Goal: Transaction & Acquisition: Purchase product/service

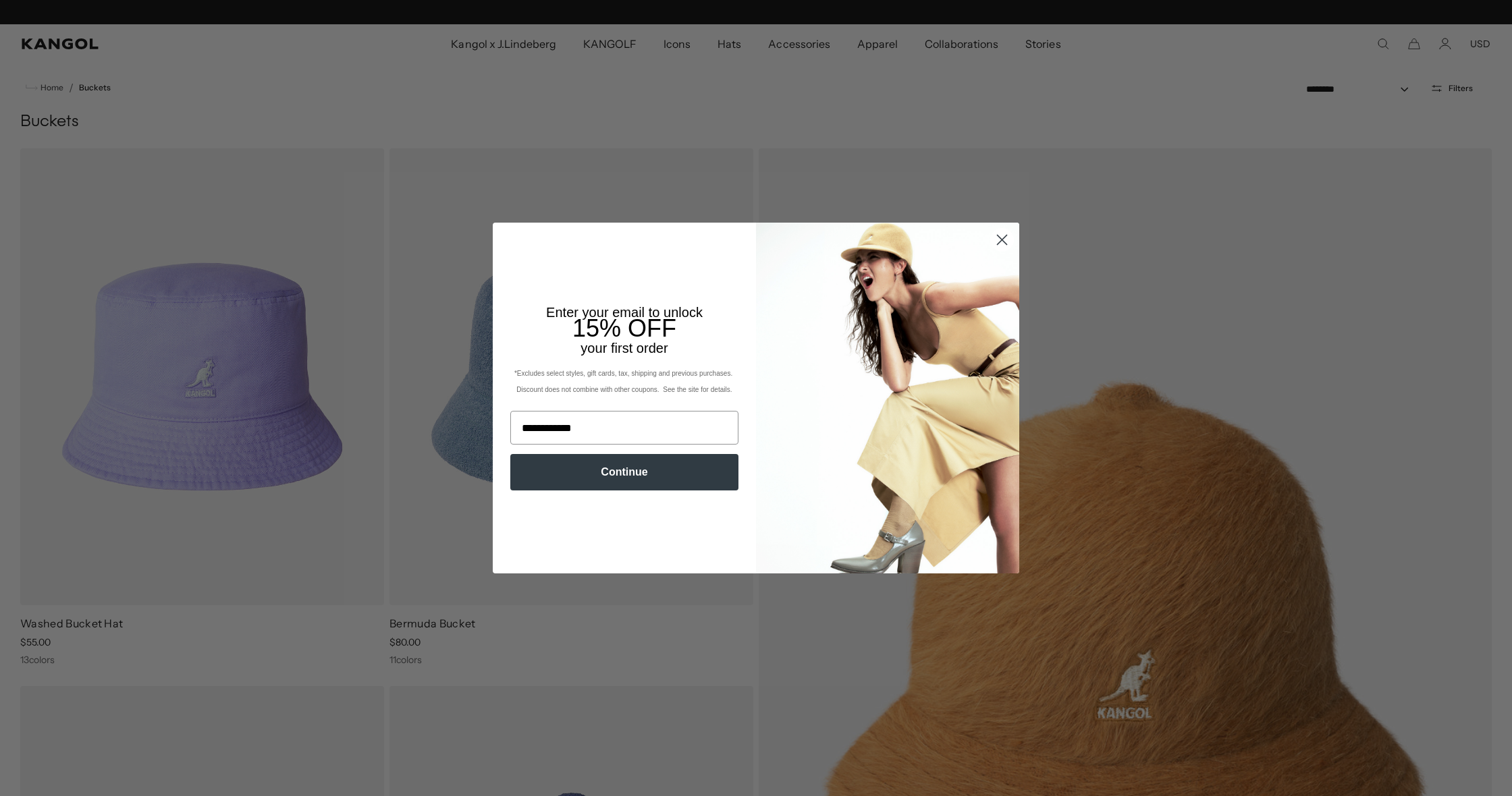
scroll to position [0, 278]
type input "**********"
click at [627, 472] on button "Continue" at bounding box center [624, 472] width 228 height 36
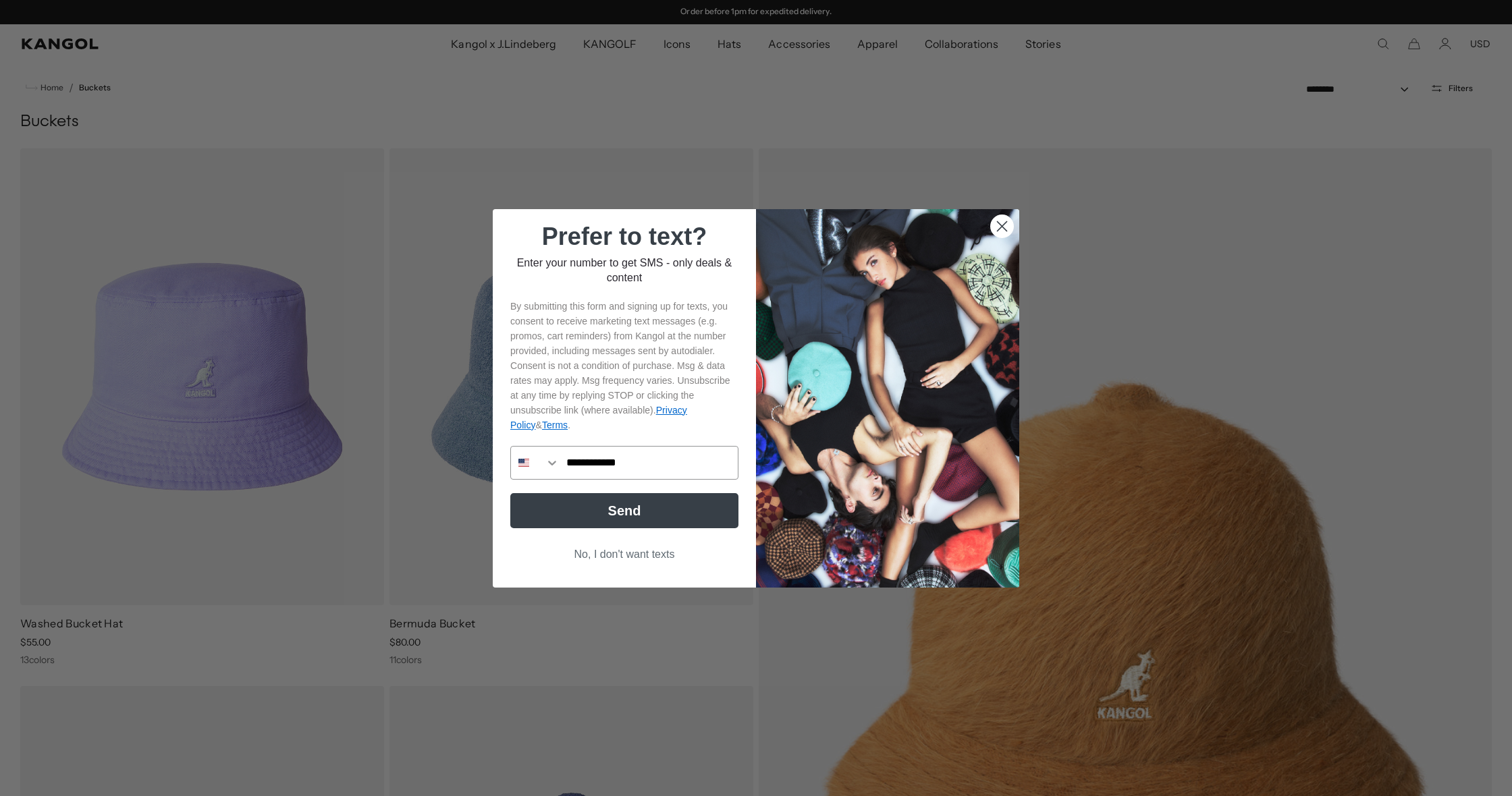
type input "**********"
click at [590, 504] on button "Send" at bounding box center [624, 510] width 228 height 35
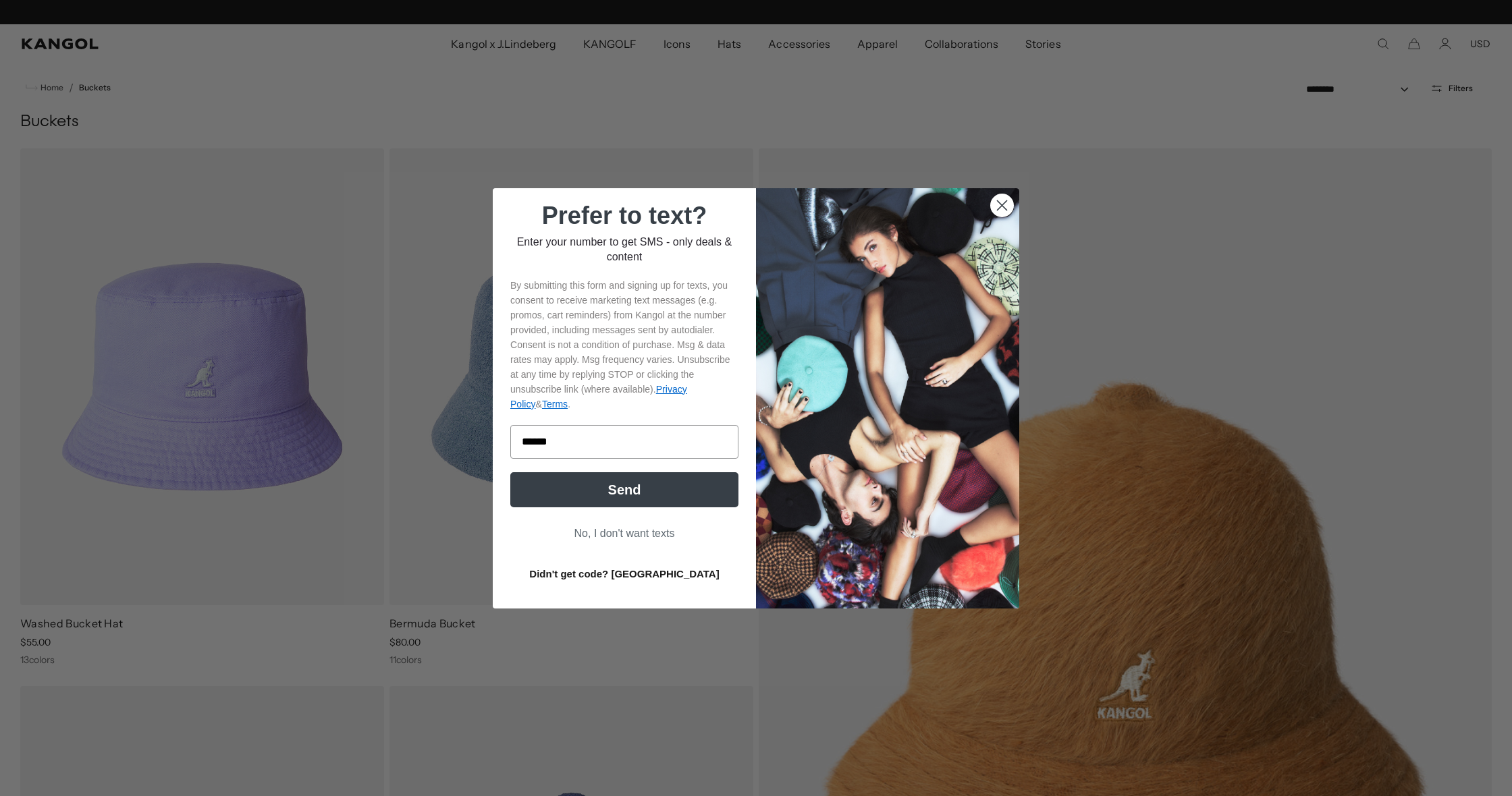
type input "******"
click at [621, 490] on button "Send" at bounding box center [624, 490] width 228 height 35
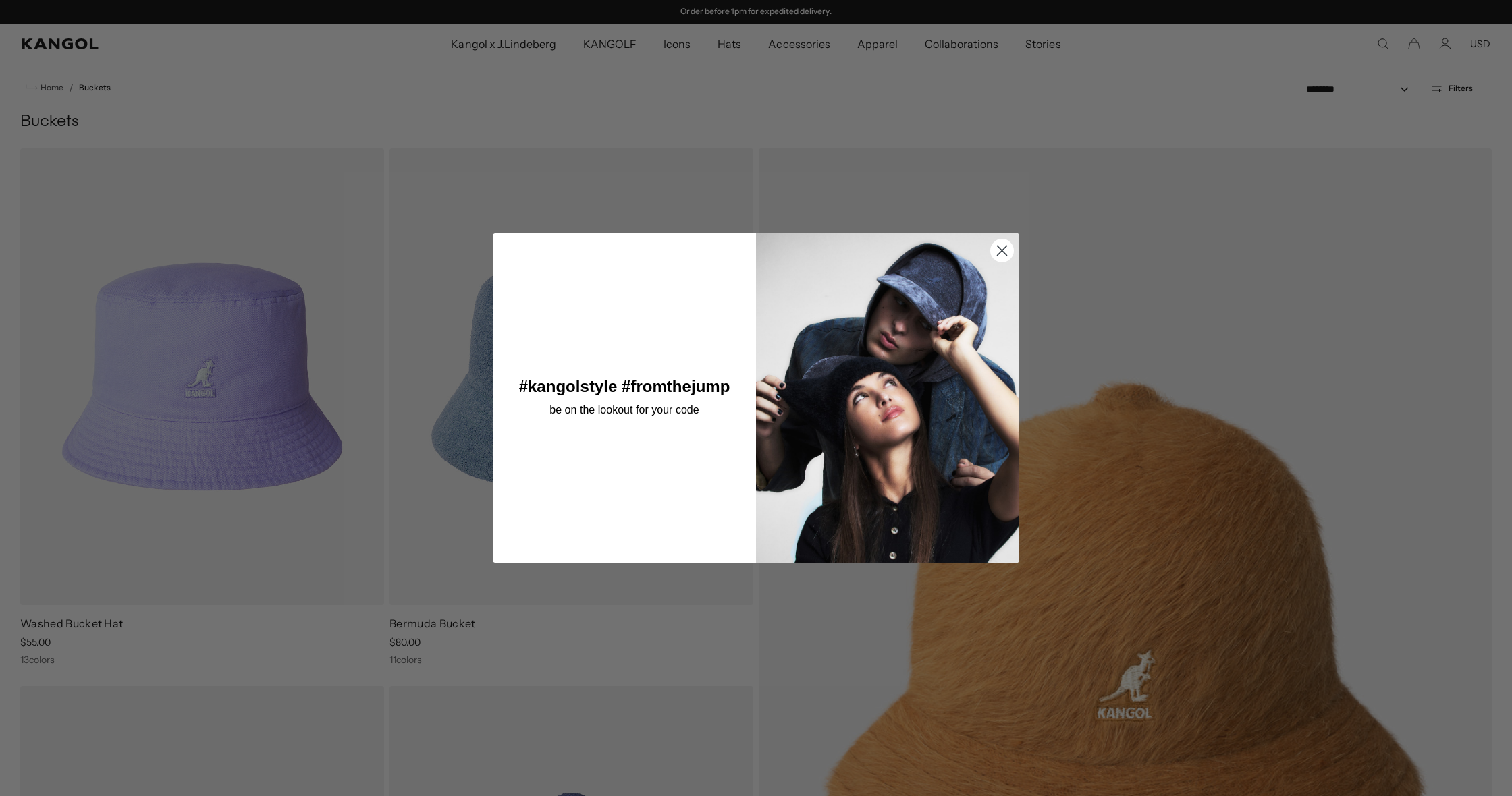
click at [1002, 254] on circle "Close dialog" at bounding box center [1002, 250] width 22 height 22
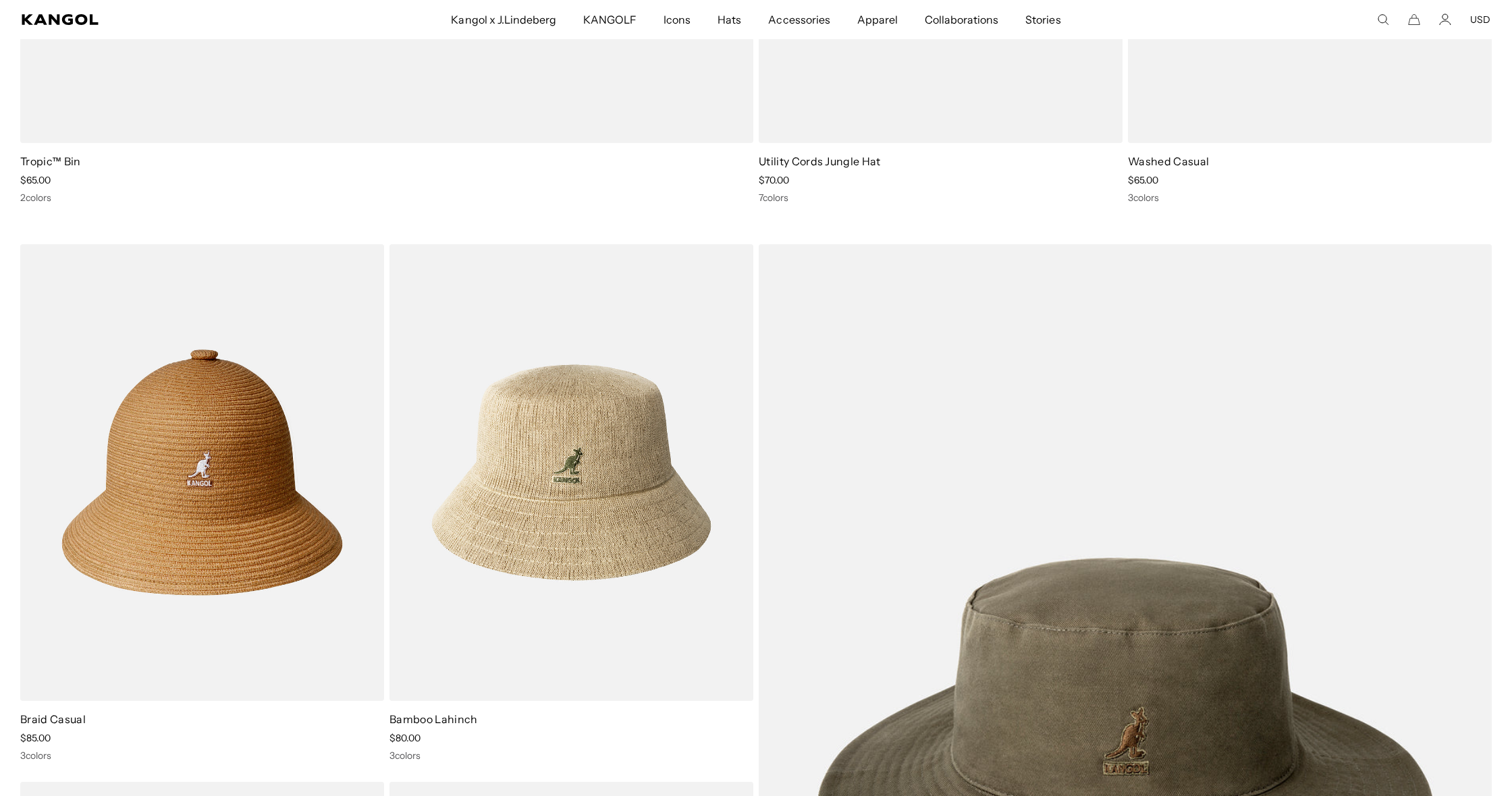
scroll to position [0, 0]
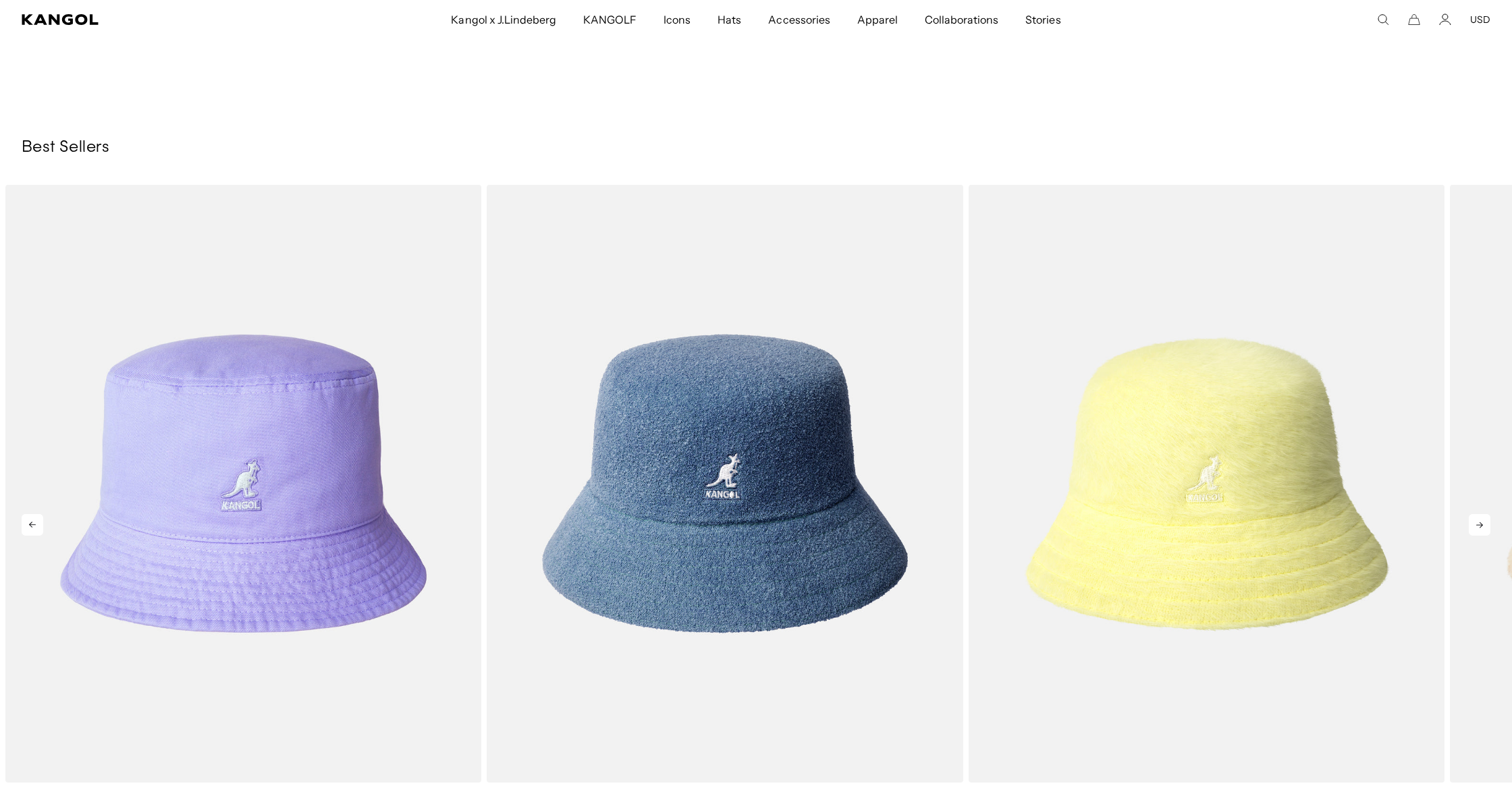
click at [1476, 521] on icon at bounding box center [1479, 524] width 22 height 22
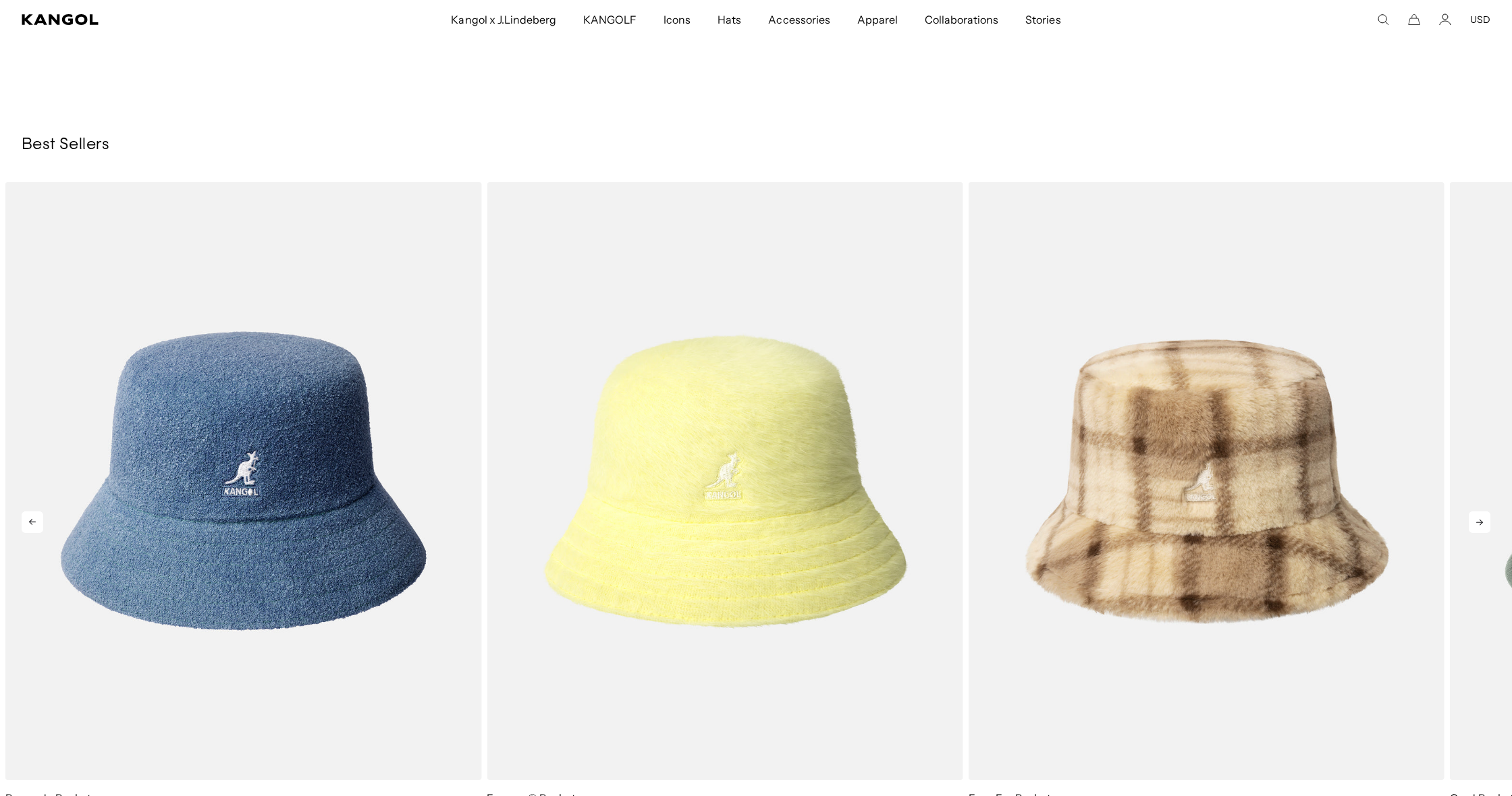
click at [1476, 521] on icon at bounding box center [1479, 521] width 22 height 22
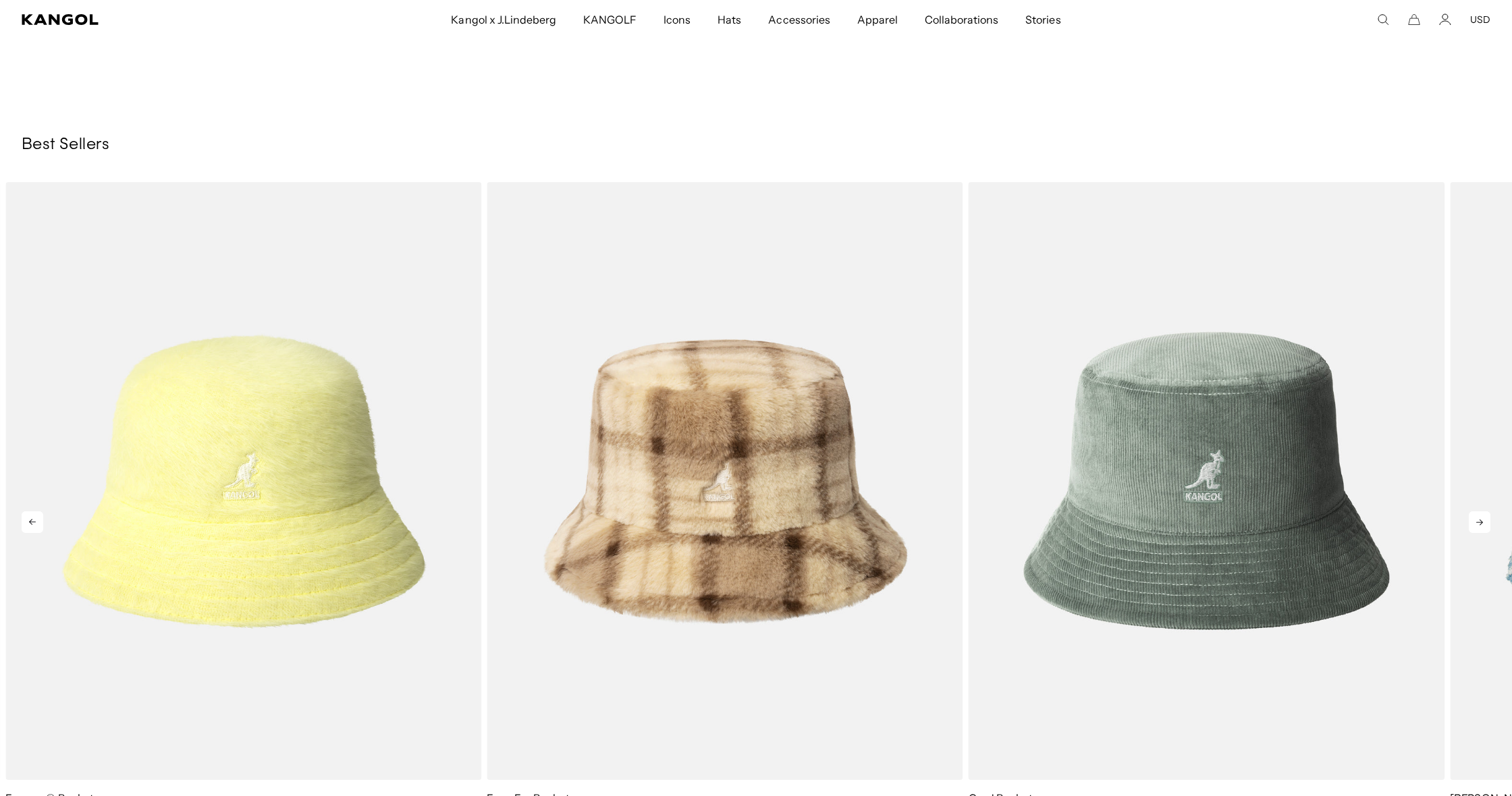
click at [1476, 521] on icon at bounding box center [1479, 521] width 22 height 22
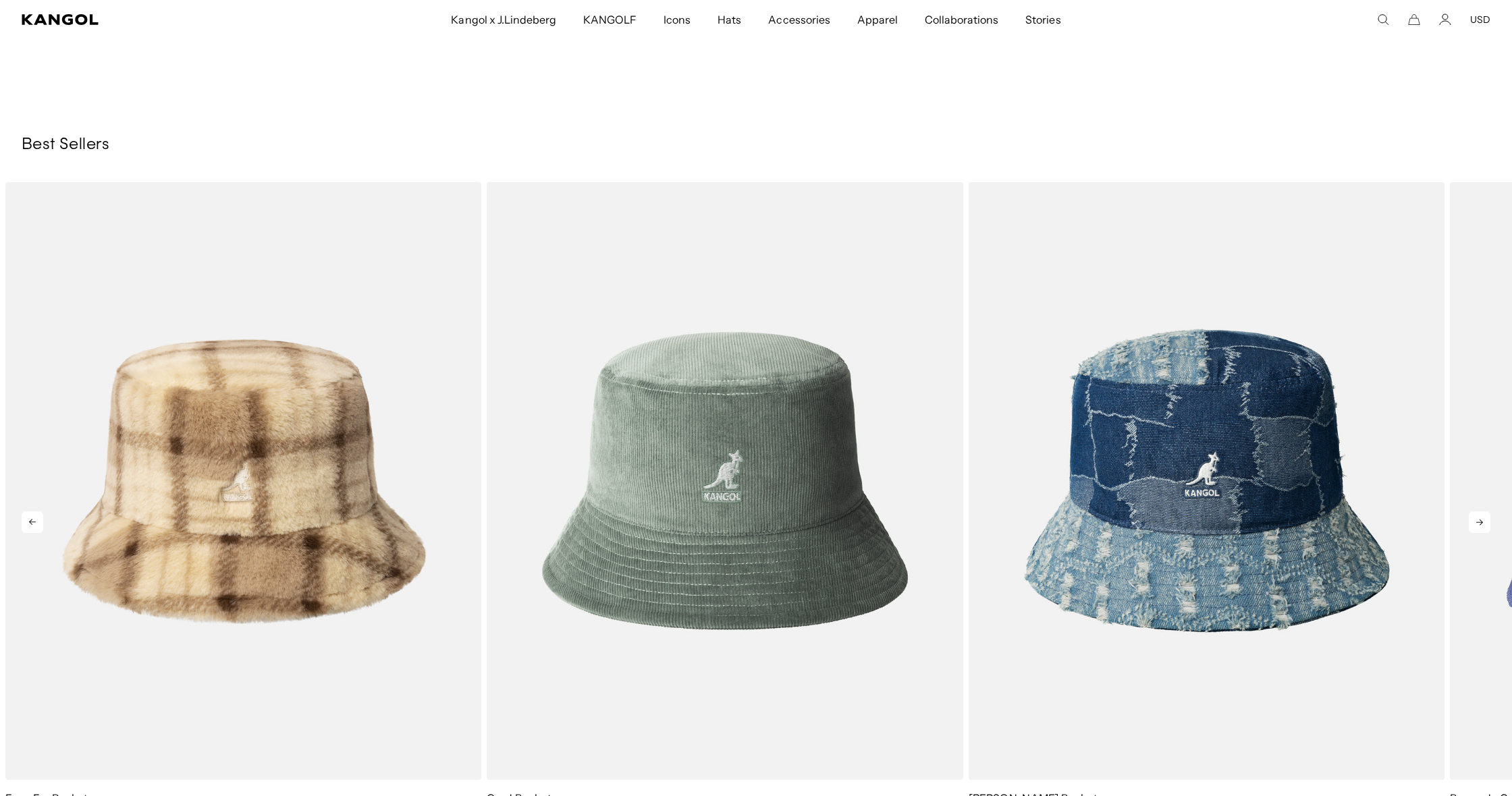
click at [1476, 521] on icon at bounding box center [1479, 521] width 22 height 22
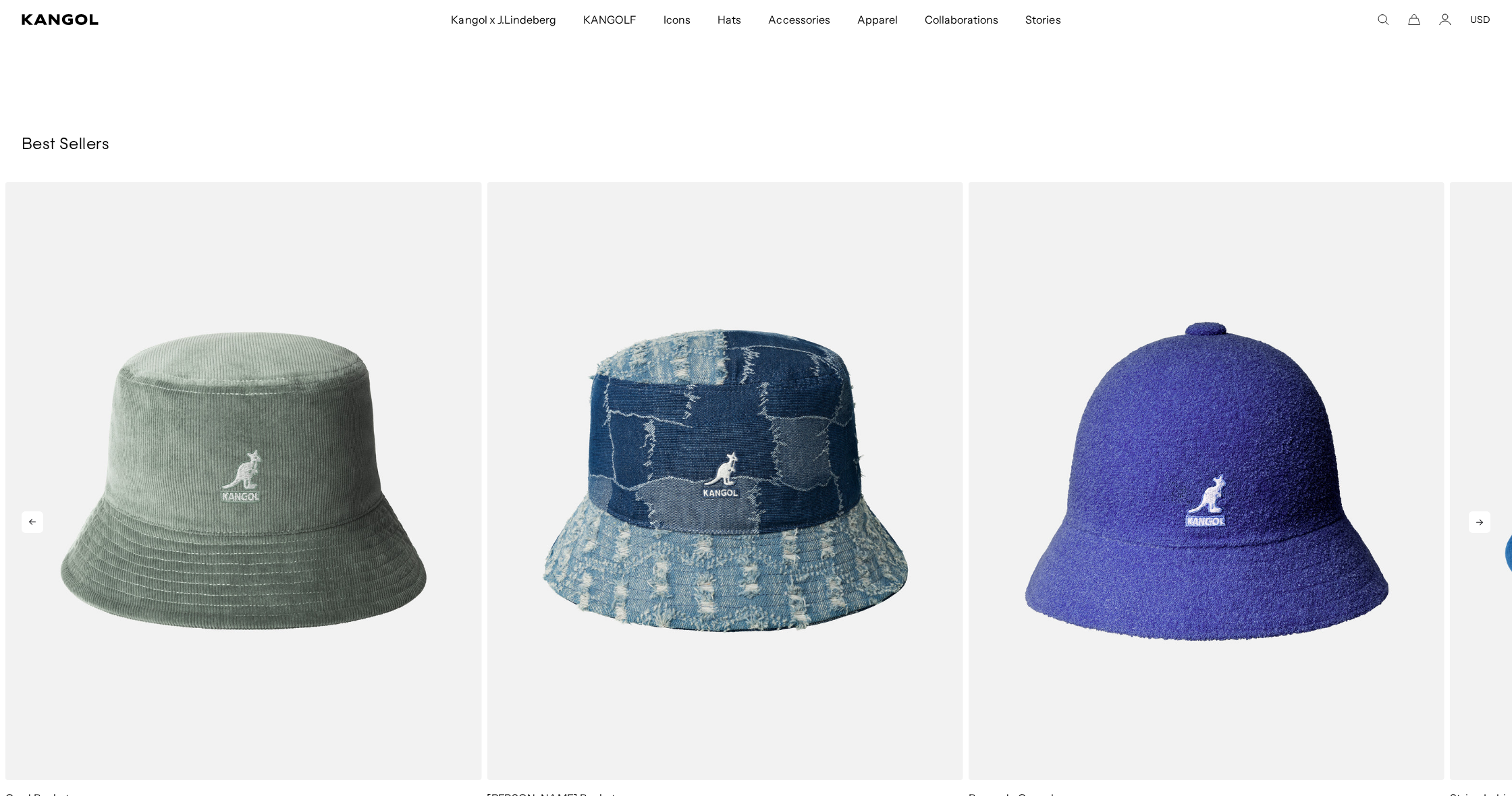
click at [1476, 521] on icon at bounding box center [1479, 521] width 22 height 22
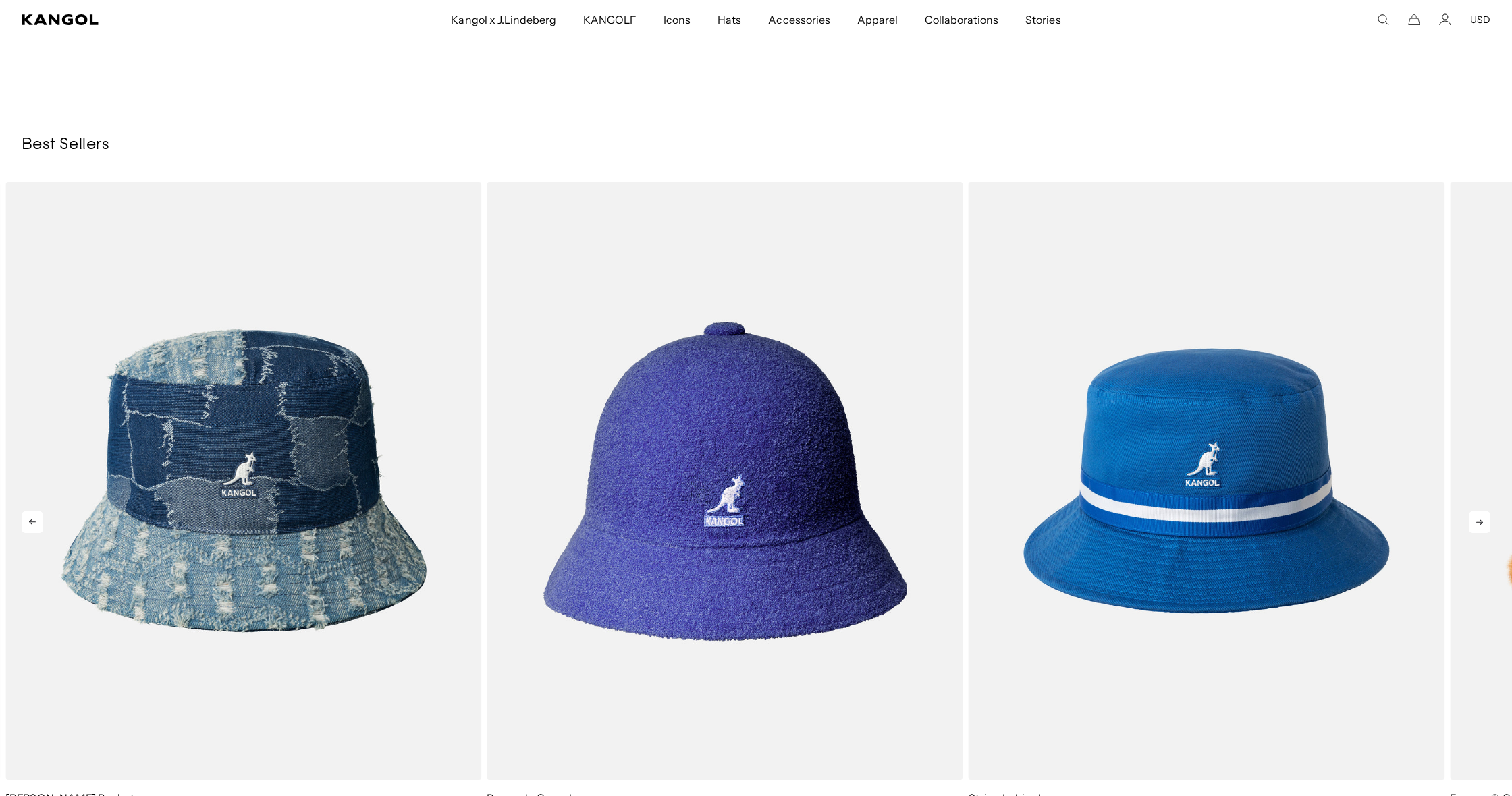
click at [1476, 521] on icon at bounding box center [1479, 521] width 22 height 22
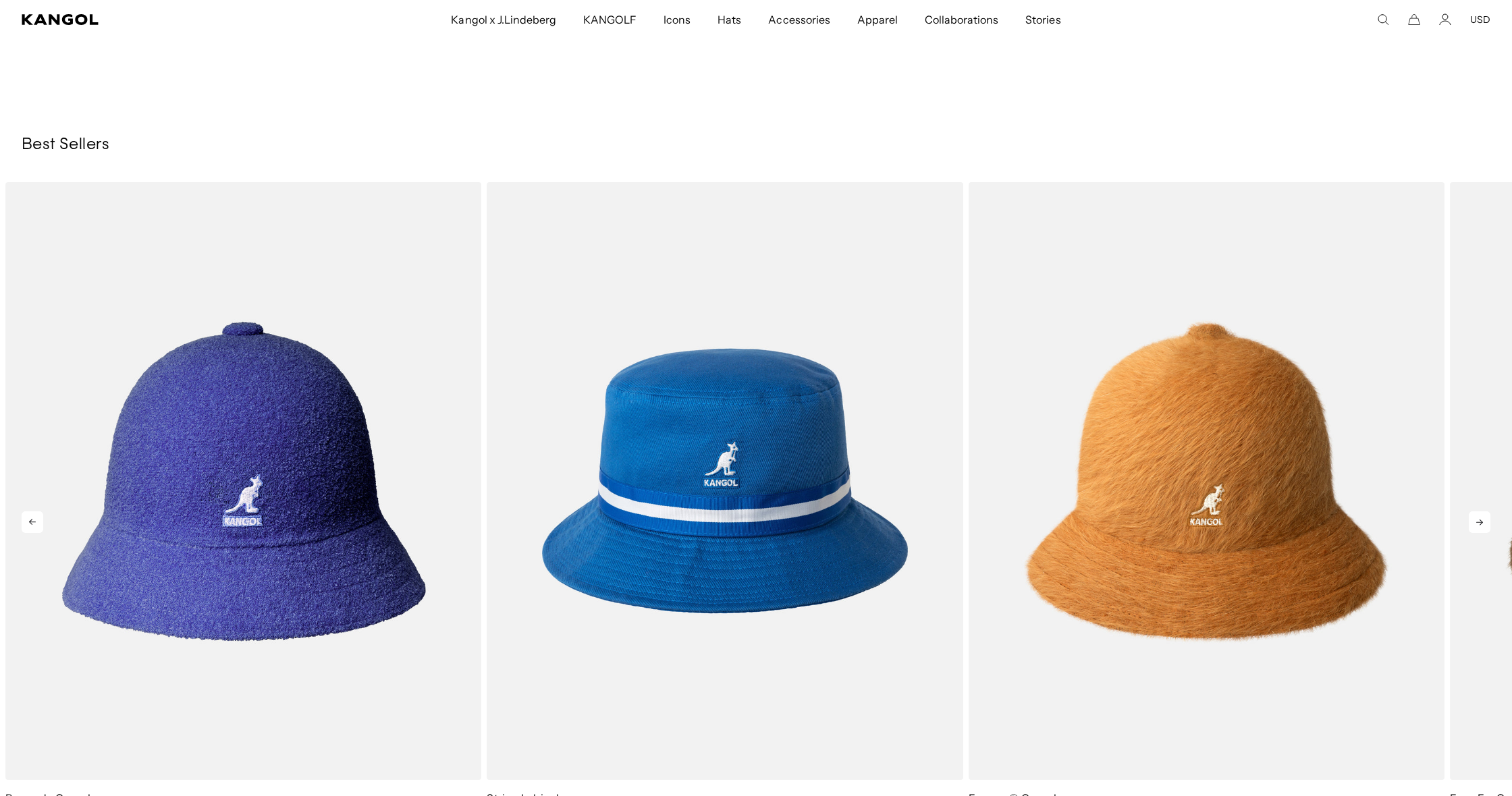
click at [1476, 521] on icon at bounding box center [1479, 521] width 22 height 22
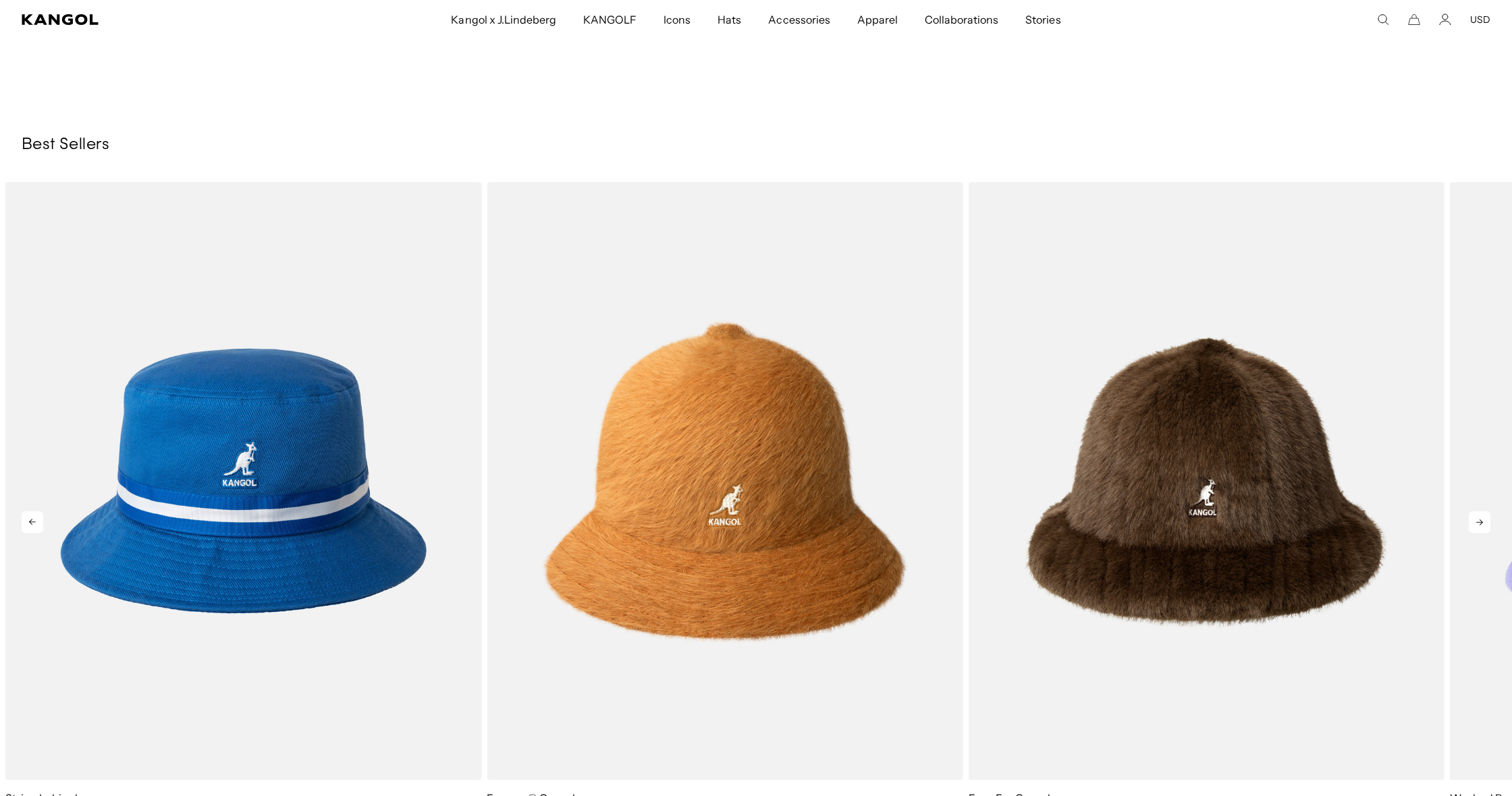
click at [1476, 521] on icon at bounding box center [1479, 521] width 22 height 22
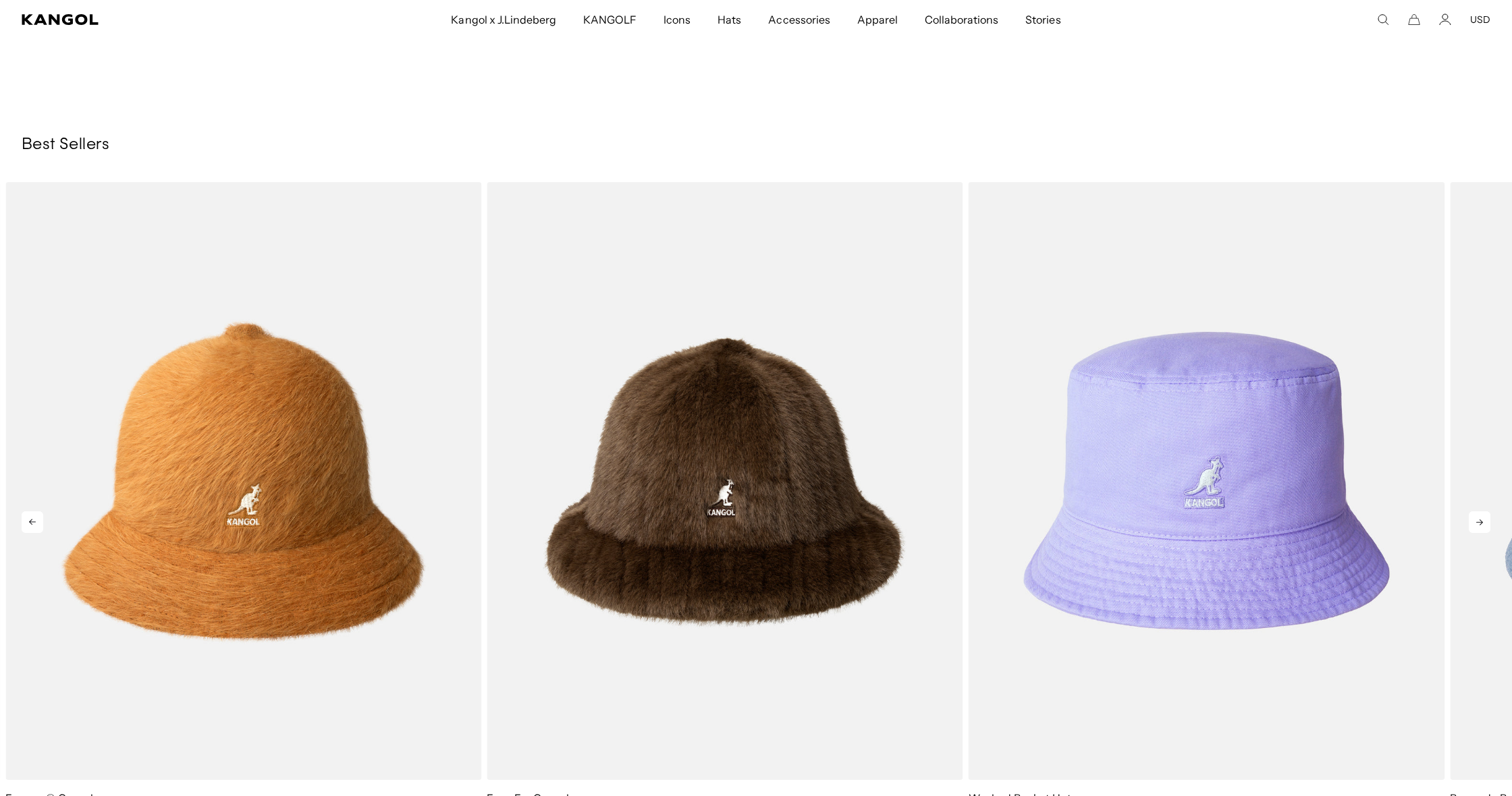
click at [1476, 521] on icon at bounding box center [1479, 521] width 22 height 22
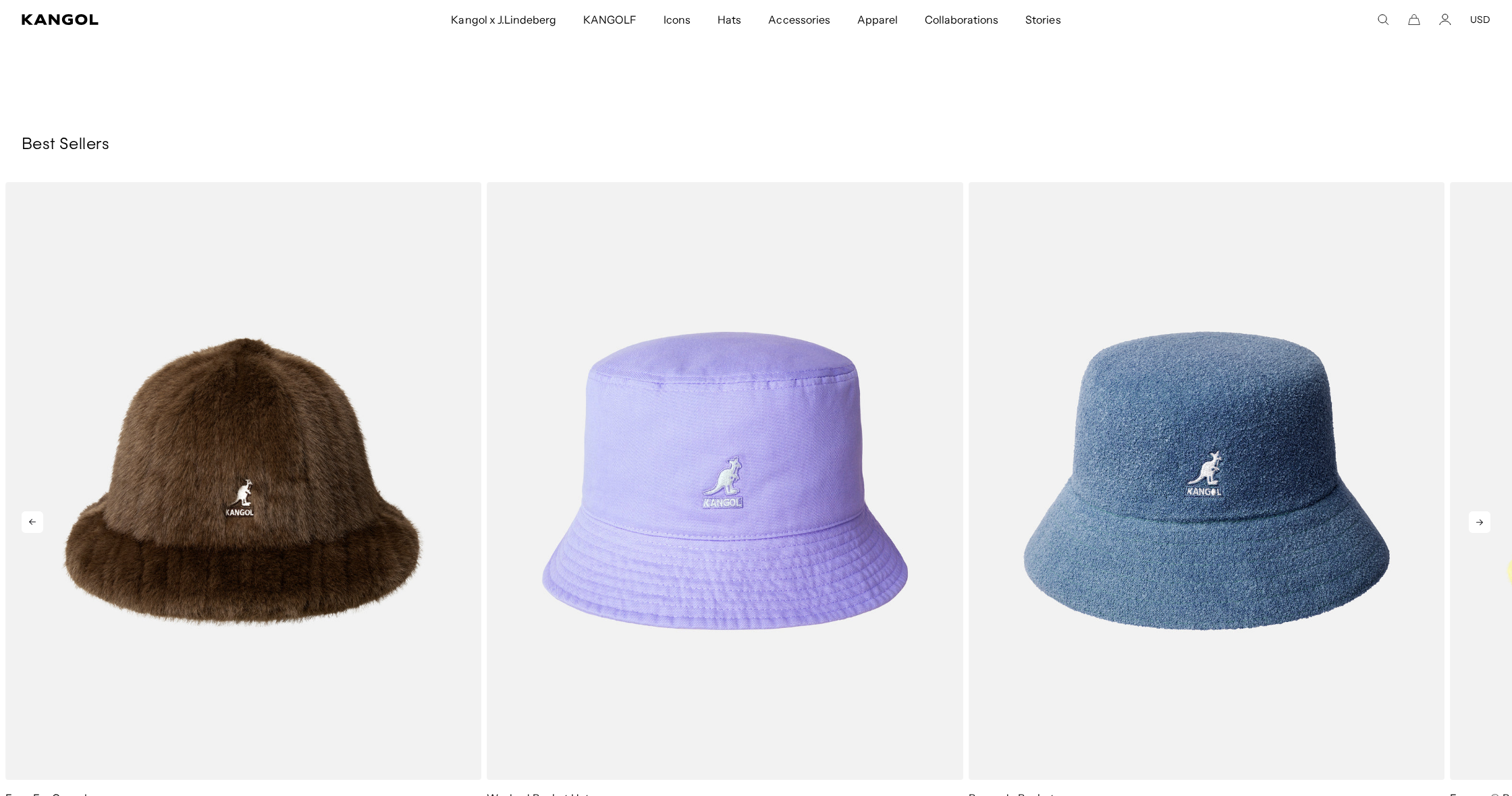
click at [1476, 521] on icon at bounding box center [1479, 521] width 22 height 22
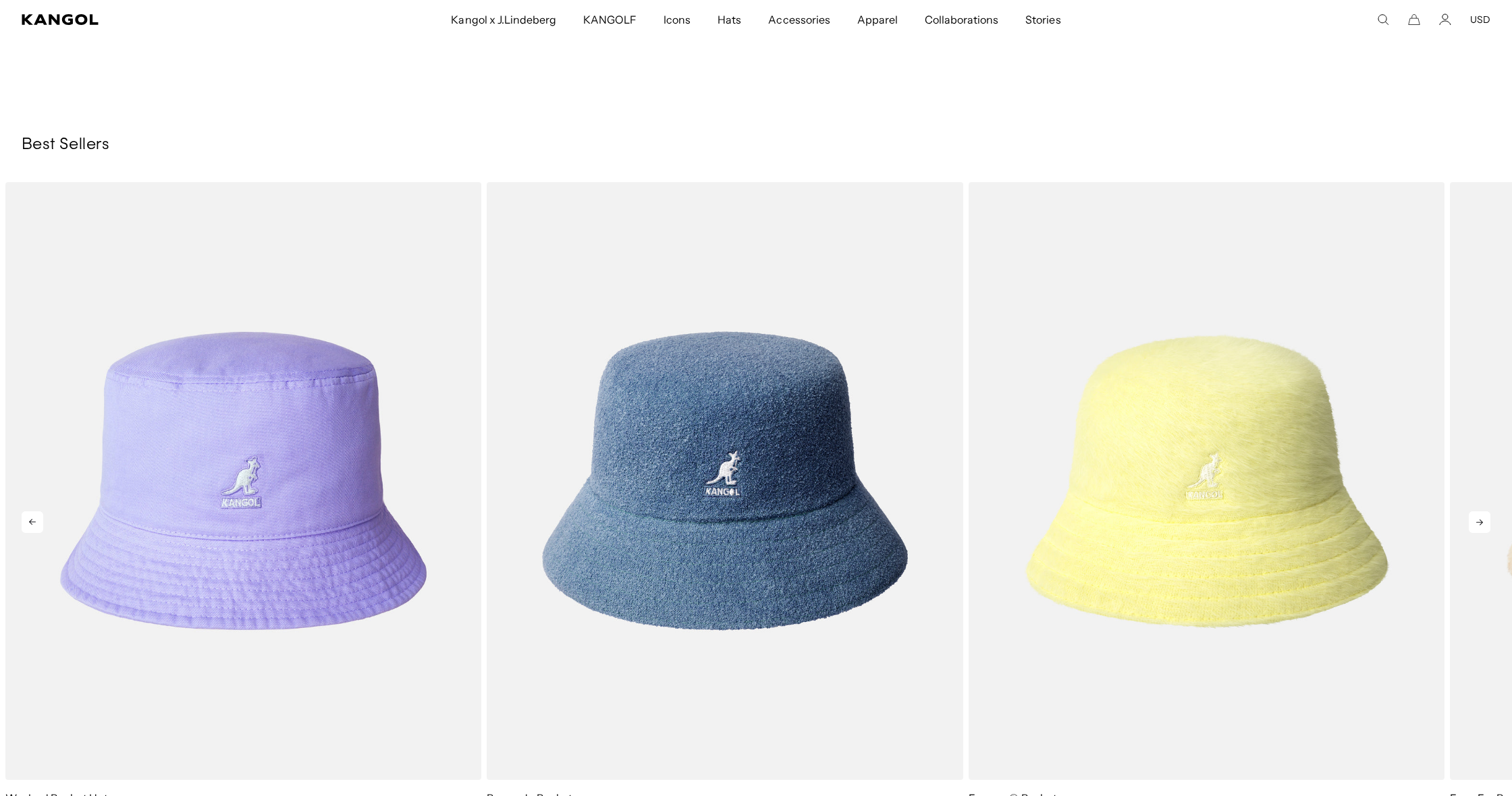
click at [1476, 521] on icon at bounding box center [1479, 521] width 22 height 22
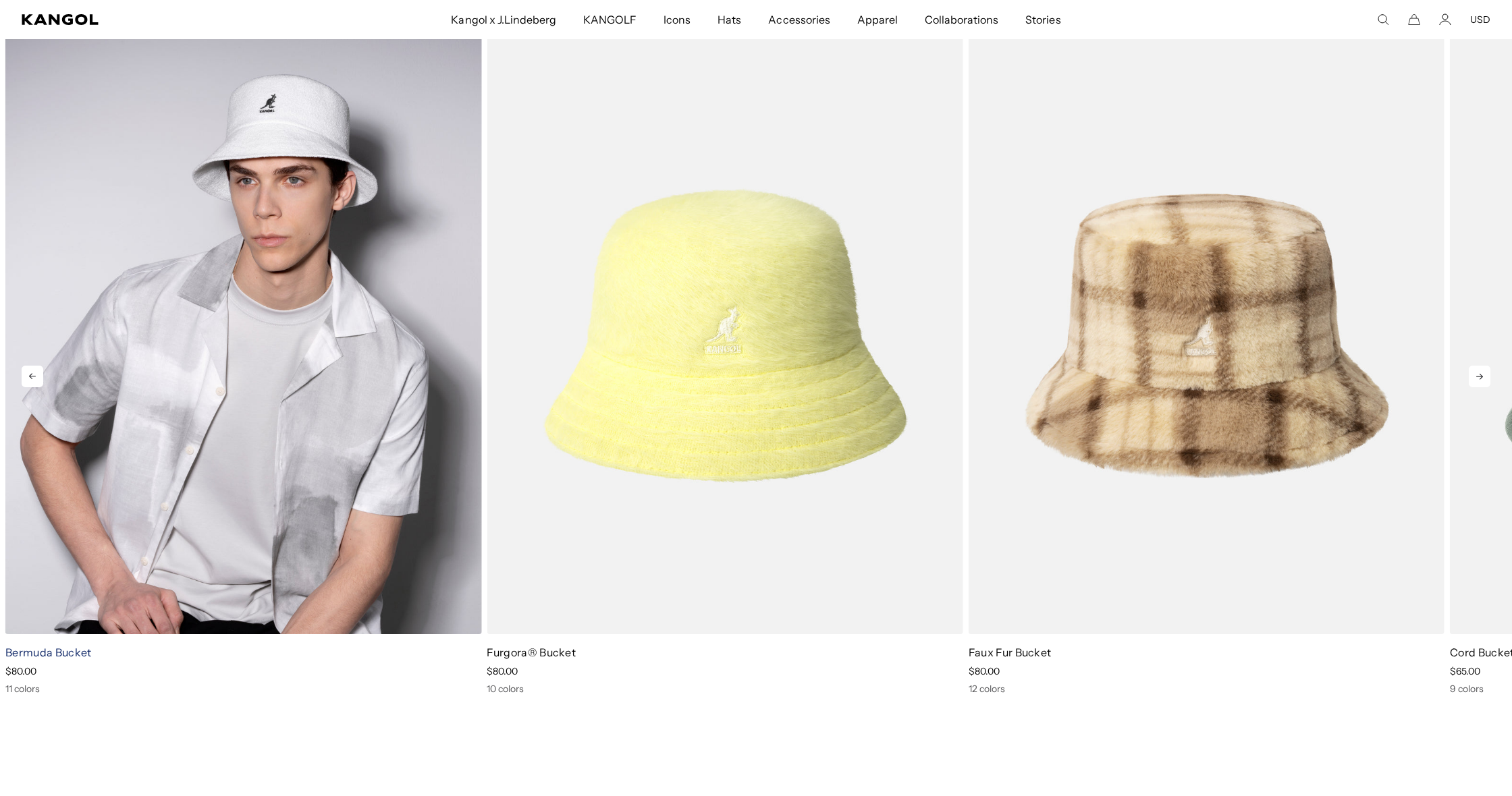
click at [54, 649] on link "Bermuda Bucket" at bounding box center [48, 652] width 86 height 13
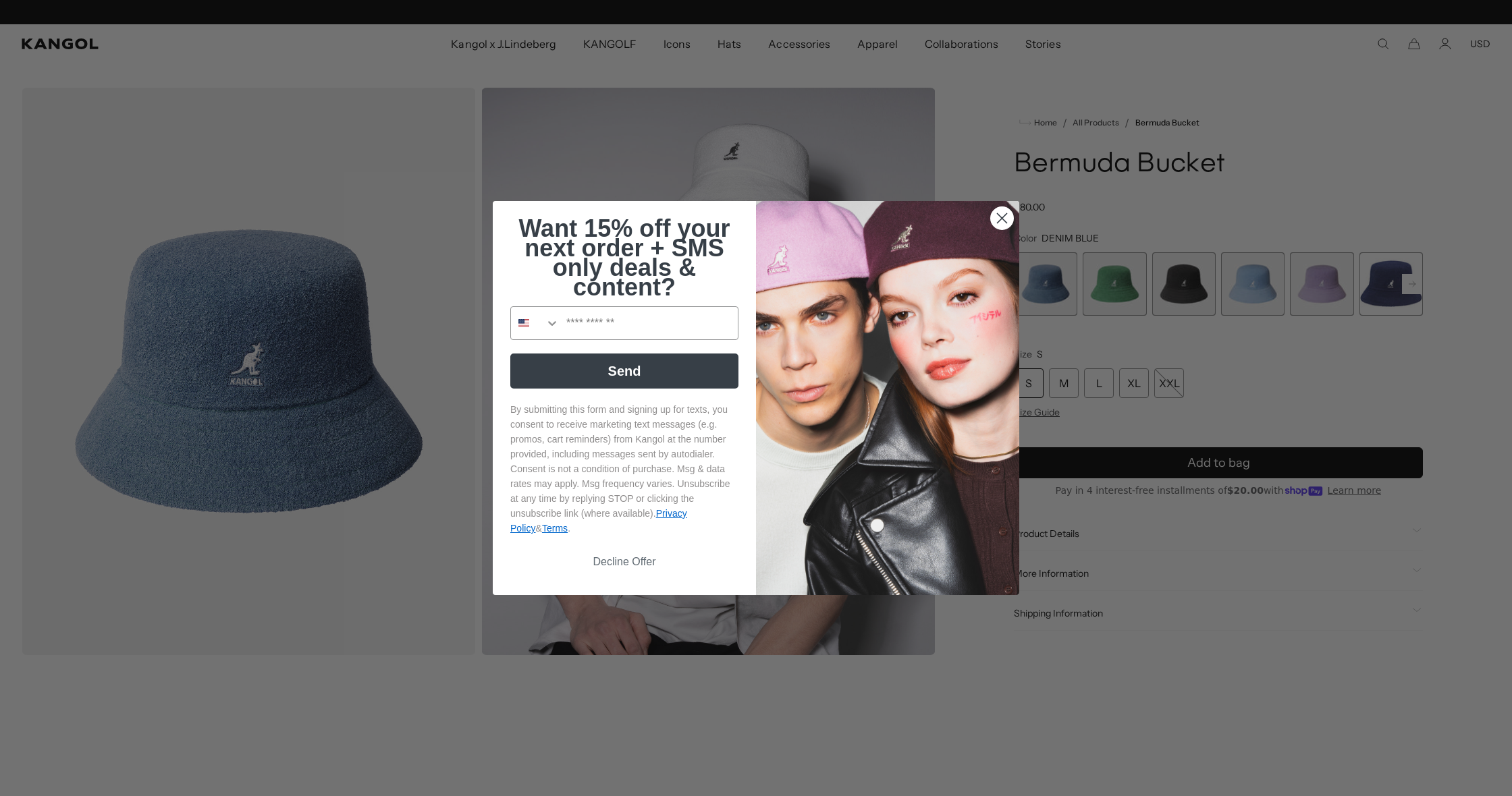
scroll to position [0, 278]
click at [1000, 219] on icon "Close dialog" at bounding box center [1002, 219] width 10 height 10
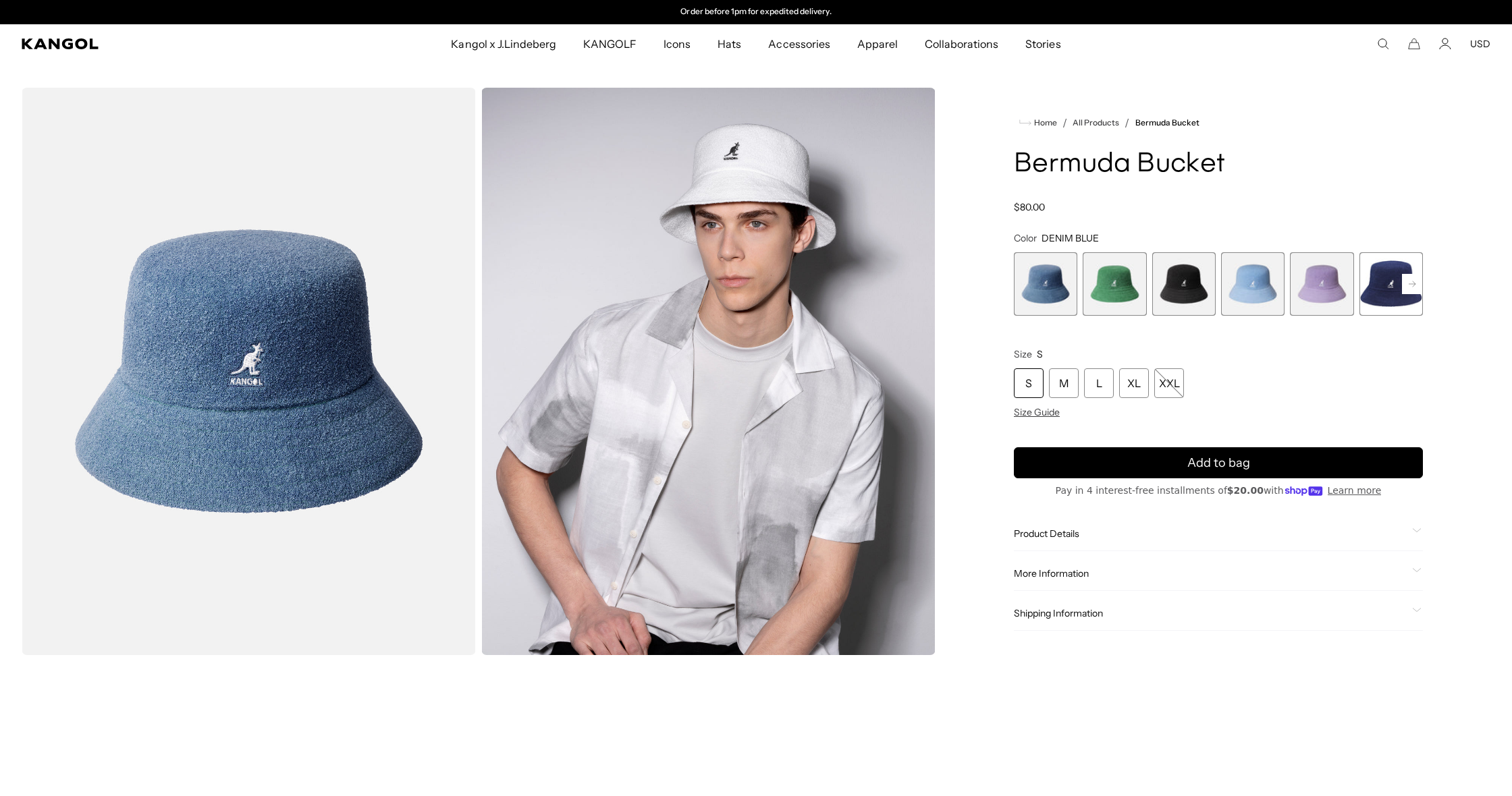
click at [1179, 283] on span "3 of 11" at bounding box center [1183, 283] width 63 height 63
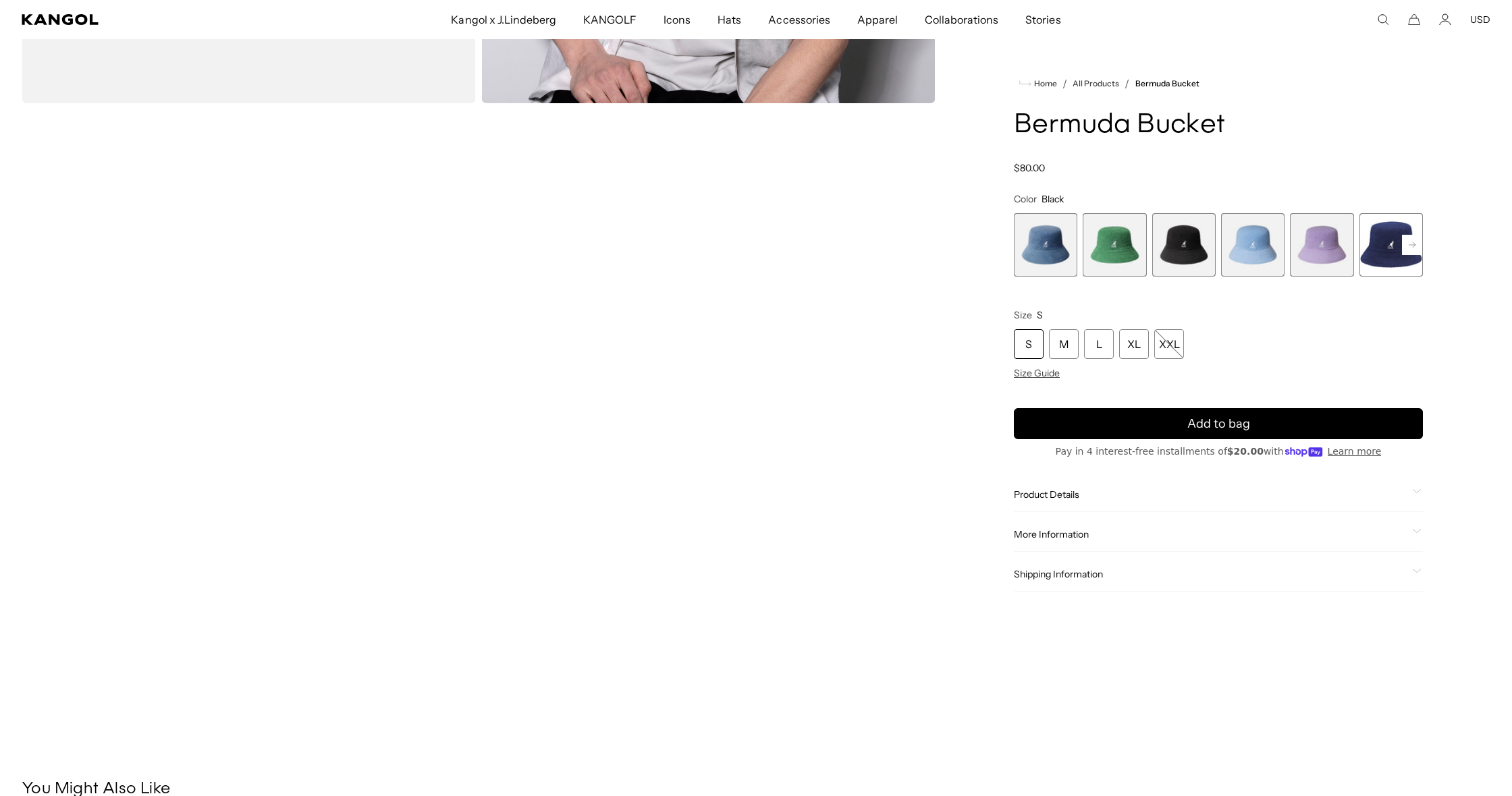
scroll to position [373, 0]
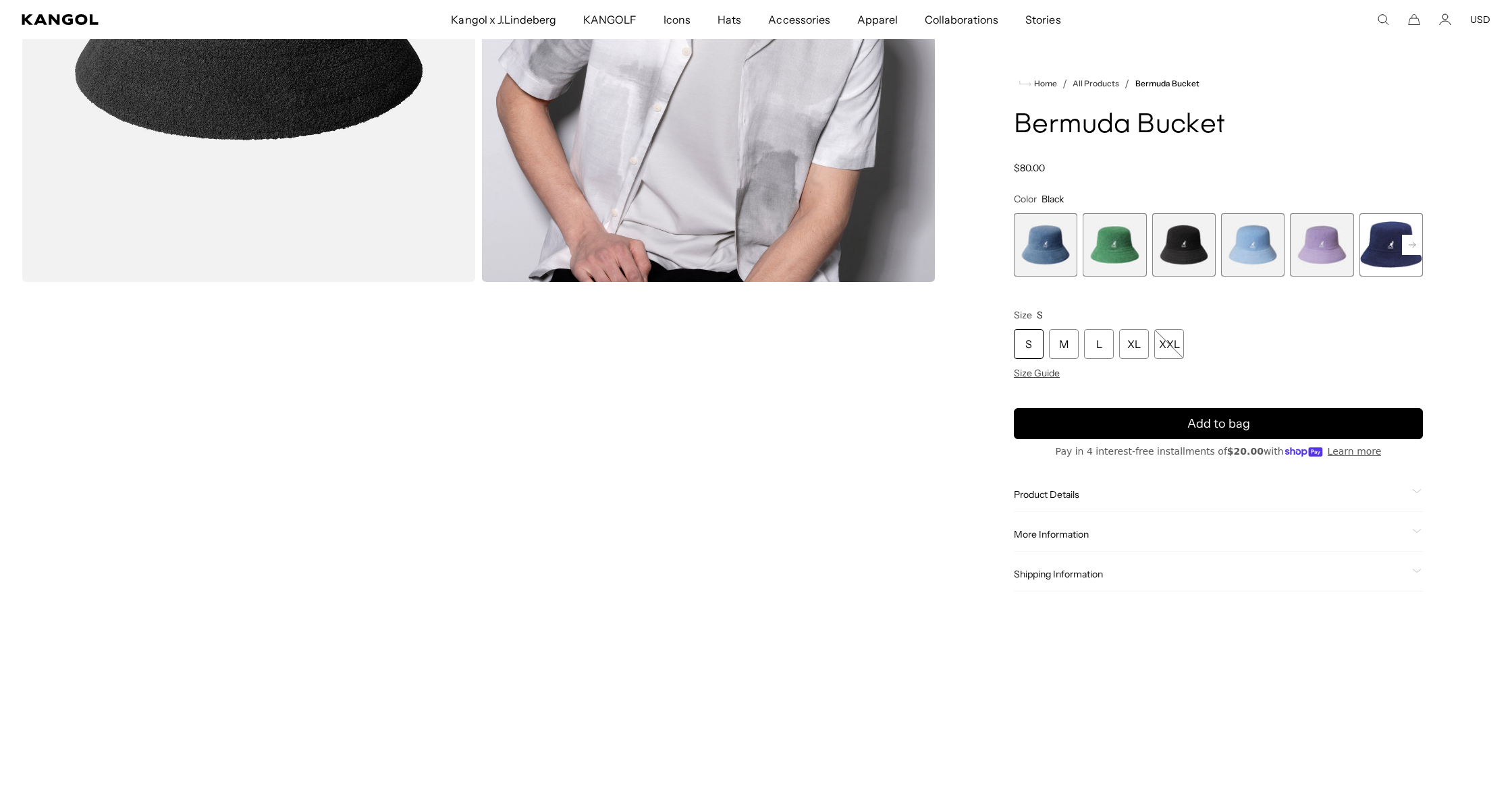
click at [313, 476] on video "Gallery Viewer" at bounding box center [249, 571] width 454 height 568
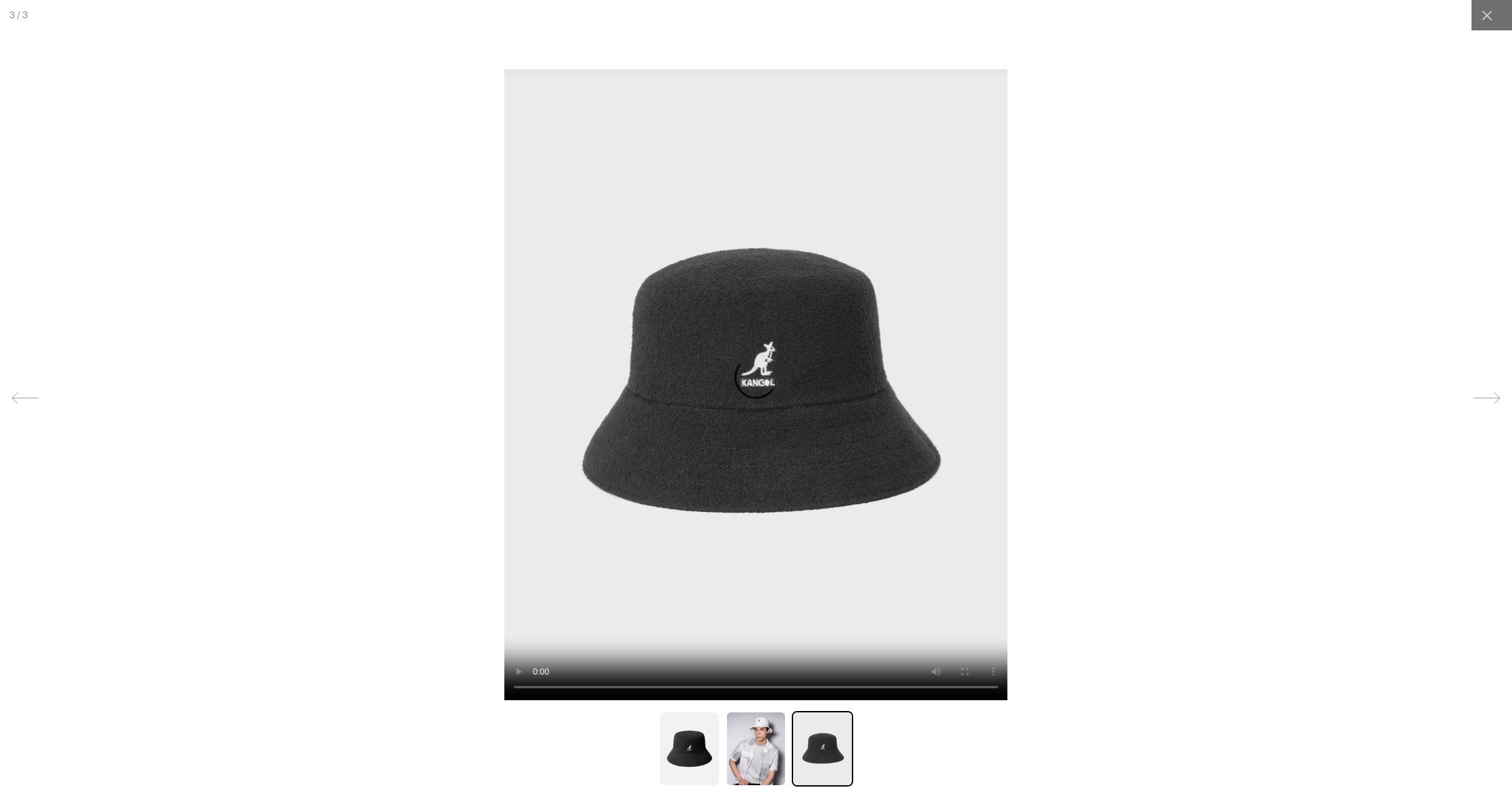
scroll to position [0, 278]
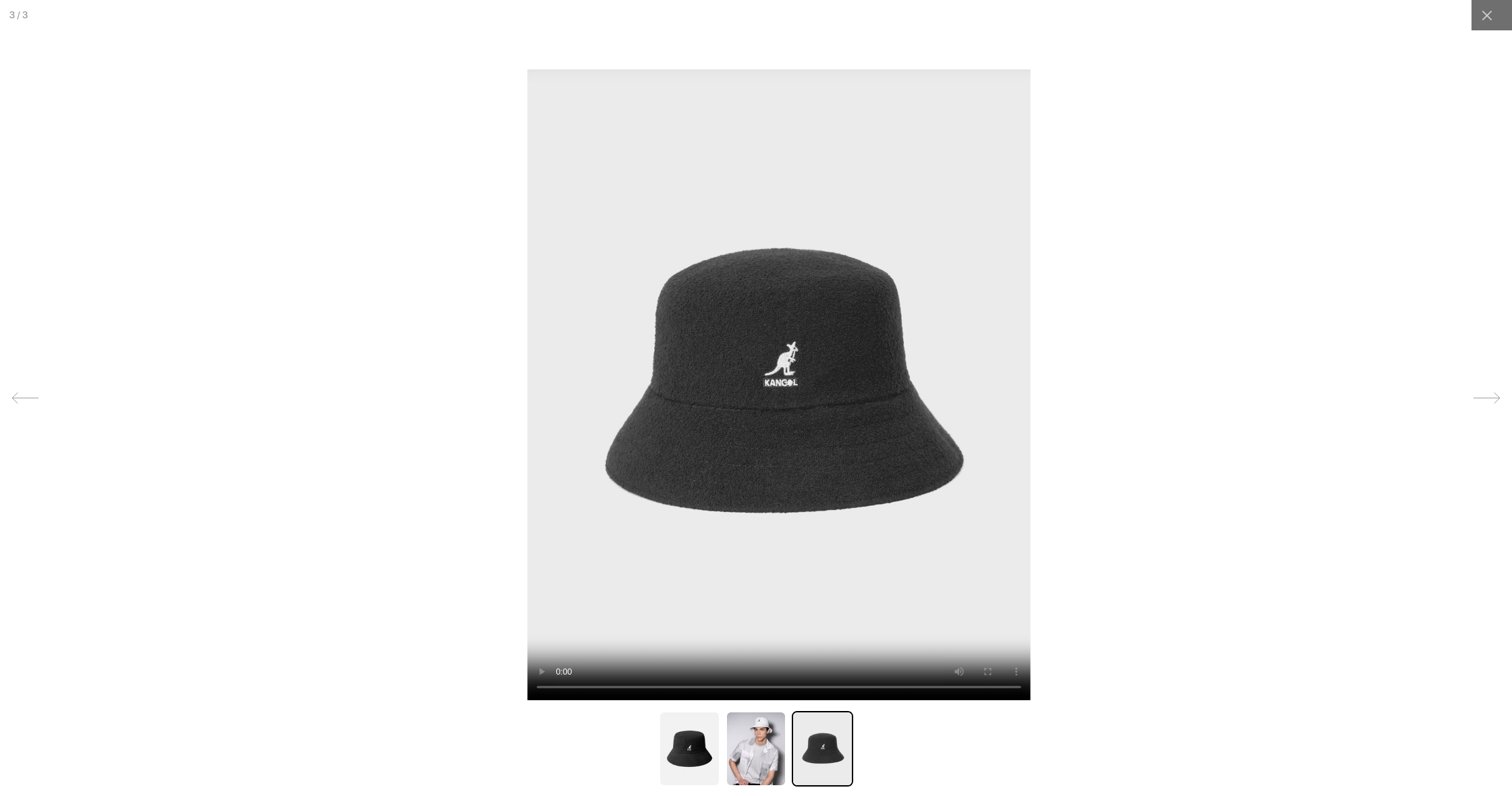
drag, startPoint x: 700, startPoint y: 434, endPoint x: 706, endPoint y: 297, distance: 137.1
click at [706, 297] on video at bounding box center [778, 385] width 503 height 632
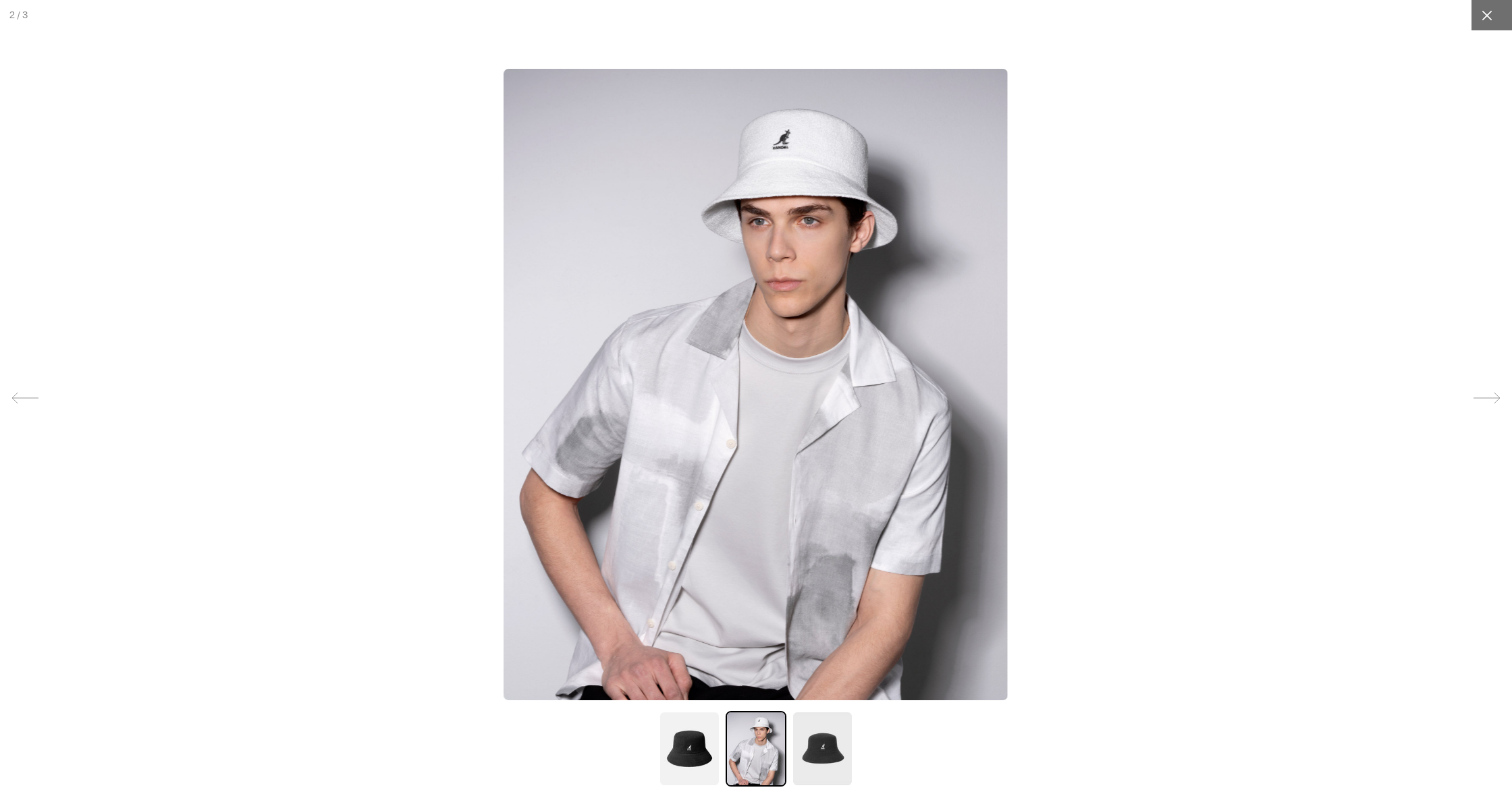
scroll to position [0, 0]
click at [1488, 16] on icon at bounding box center [1487, 16] width 13 height 13
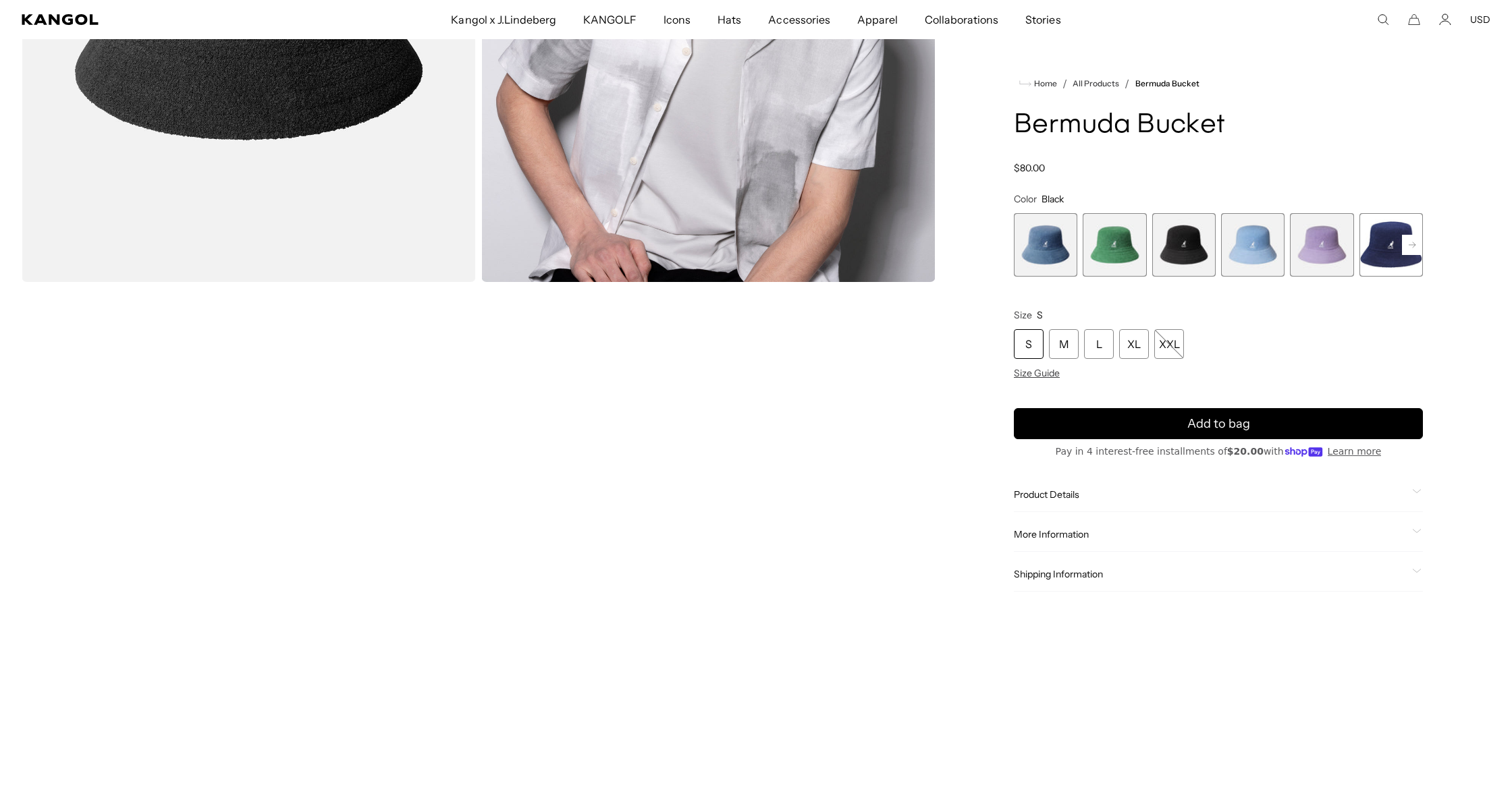
scroll to position [0, 278]
click at [1409, 244] on rect at bounding box center [1412, 245] width 20 height 20
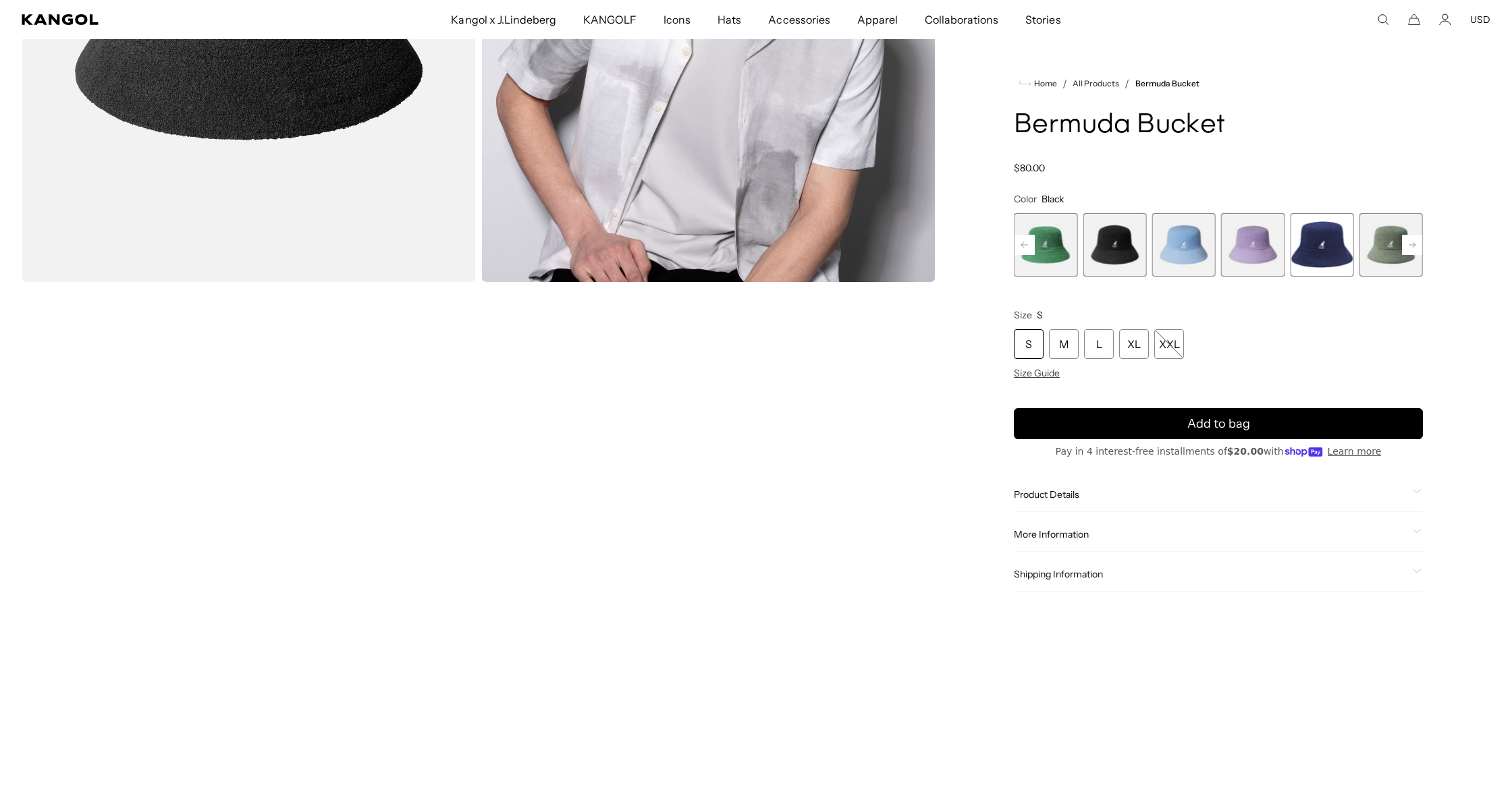
click at [1409, 244] on rect at bounding box center [1412, 245] width 20 height 20
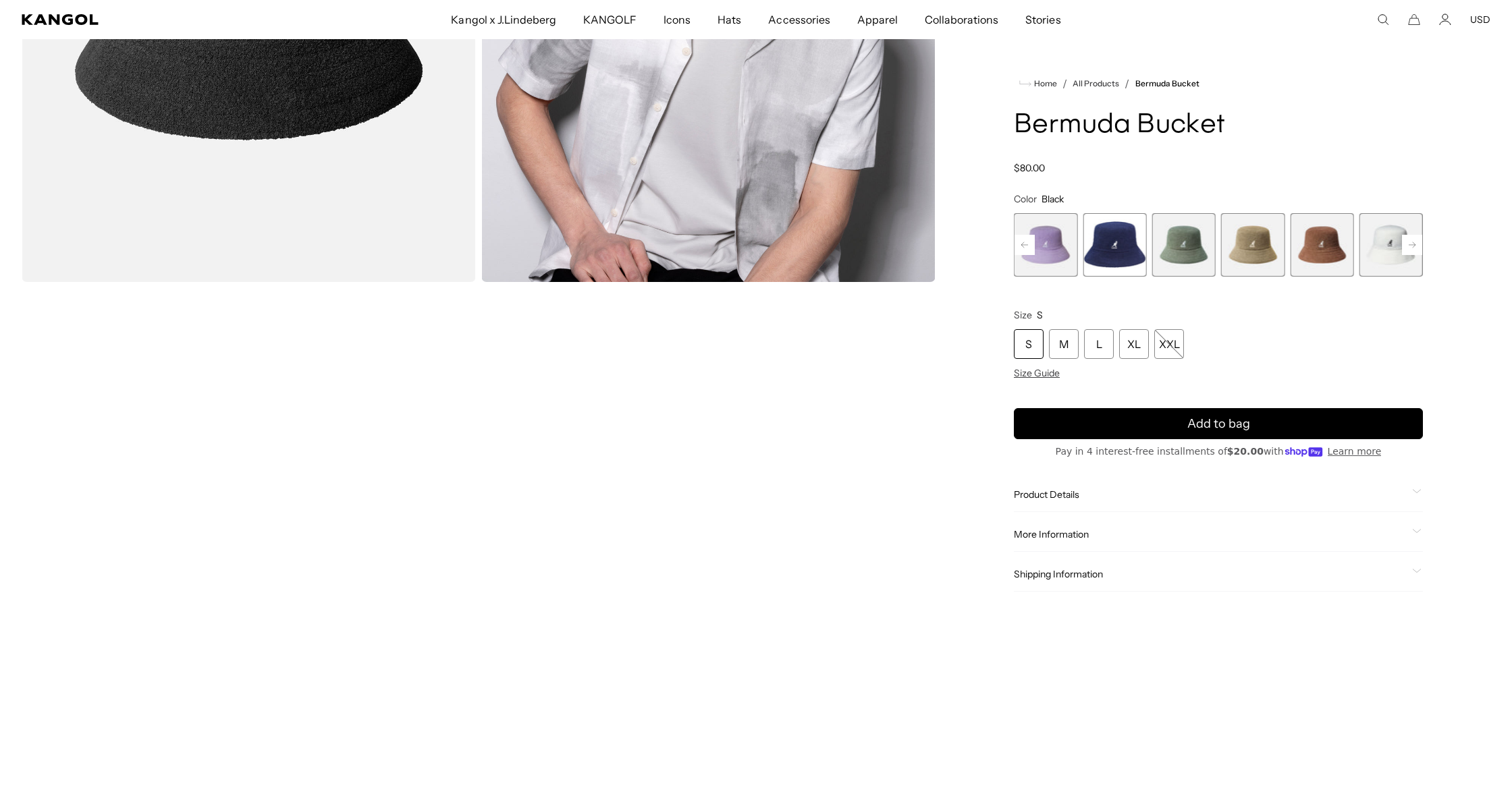
click at [1409, 244] on rect at bounding box center [1412, 245] width 20 height 20
click at [1409, 244] on div "Previous Next DENIM BLUE Variant sold out or unavailable Turf Green Variant sol…" at bounding box center [1218, 245] width 409 height 63
click at [1409, 244] on span "11 of 11" at bounding box center [1391, 245] width 63 height 63
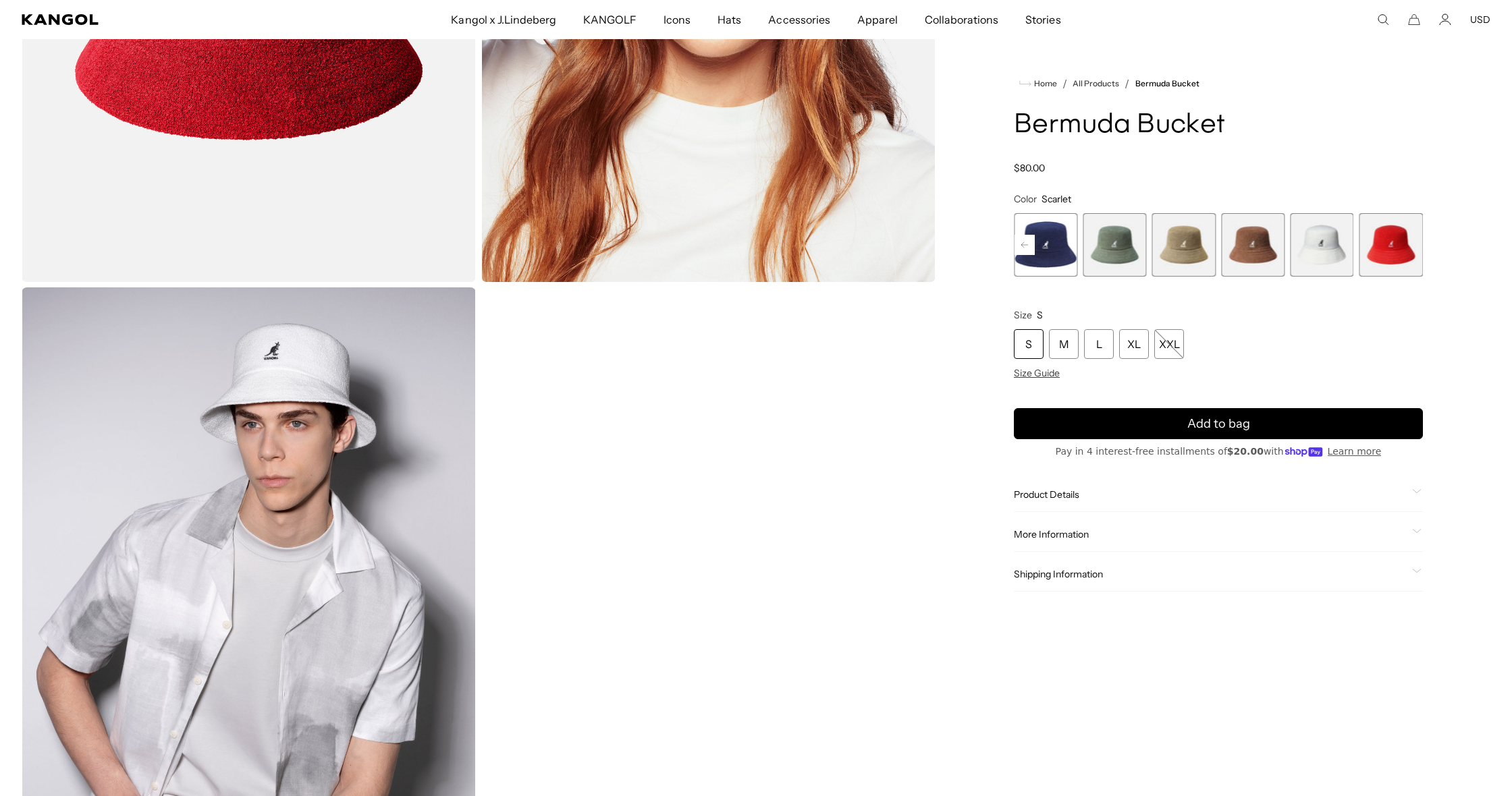
scroll to position [0, 278]
click at [755, 553] on video "Gallery Viewer" at bounding box center [708, 571] width 454 height 568
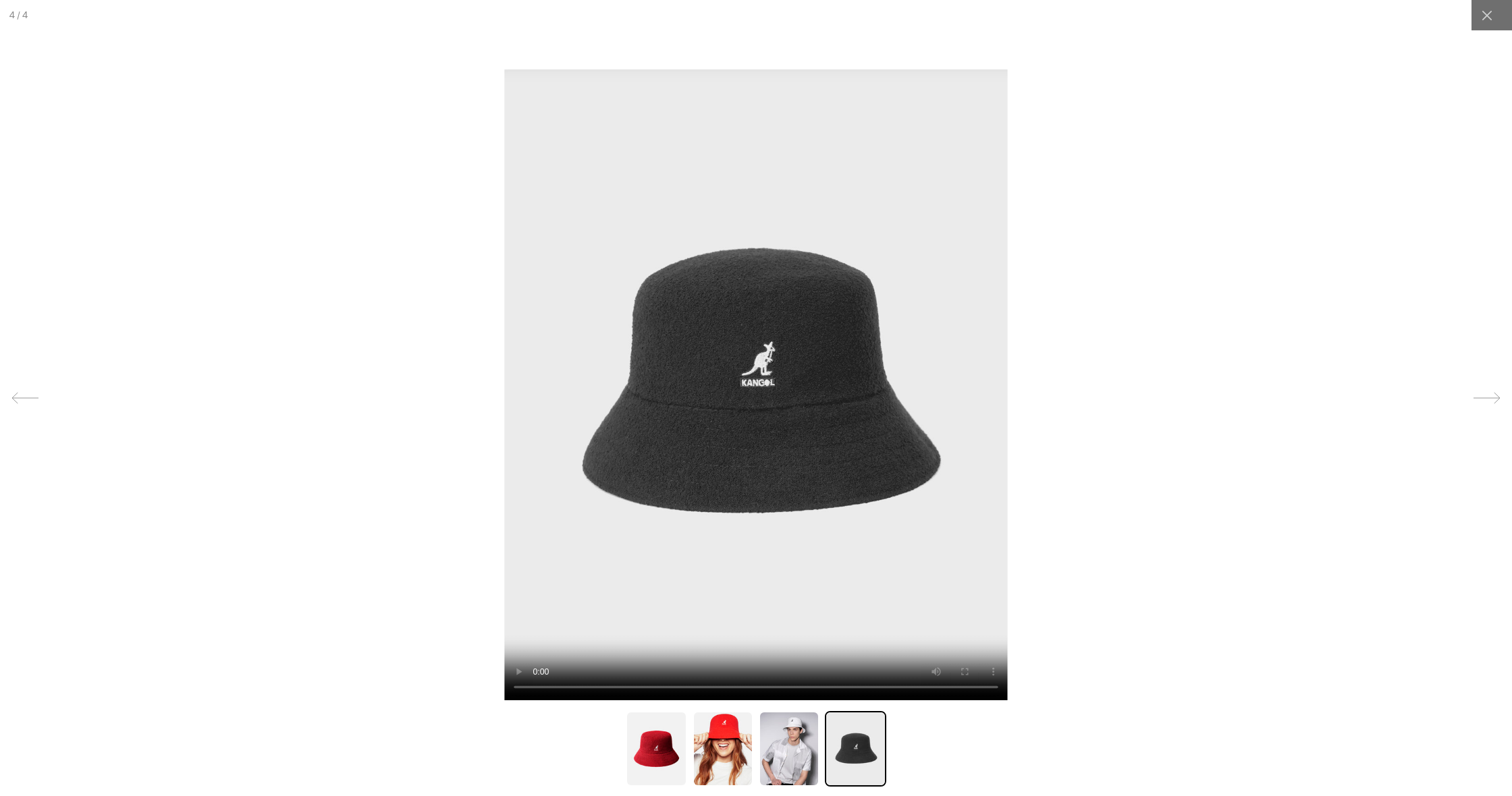
scroll to position [0, 0]
click at [755, 452] on video at bounding box center [755, 385] width 503 height 632
click at [534, 689] on video at bounding box center [755, 385] width 503 height 632
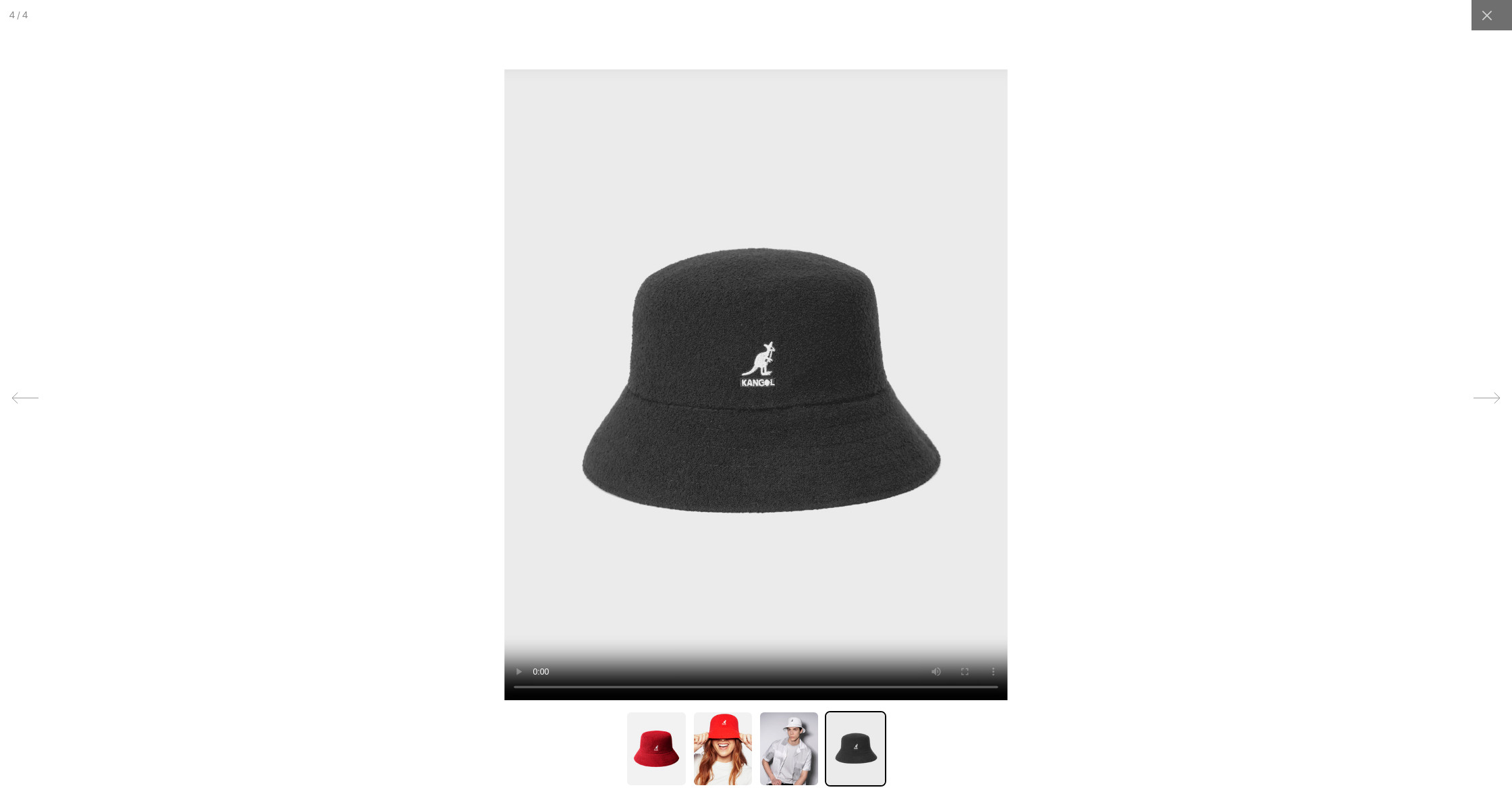
click at [535, 689] on video at bounding box center [755, 385] width 503 height 632
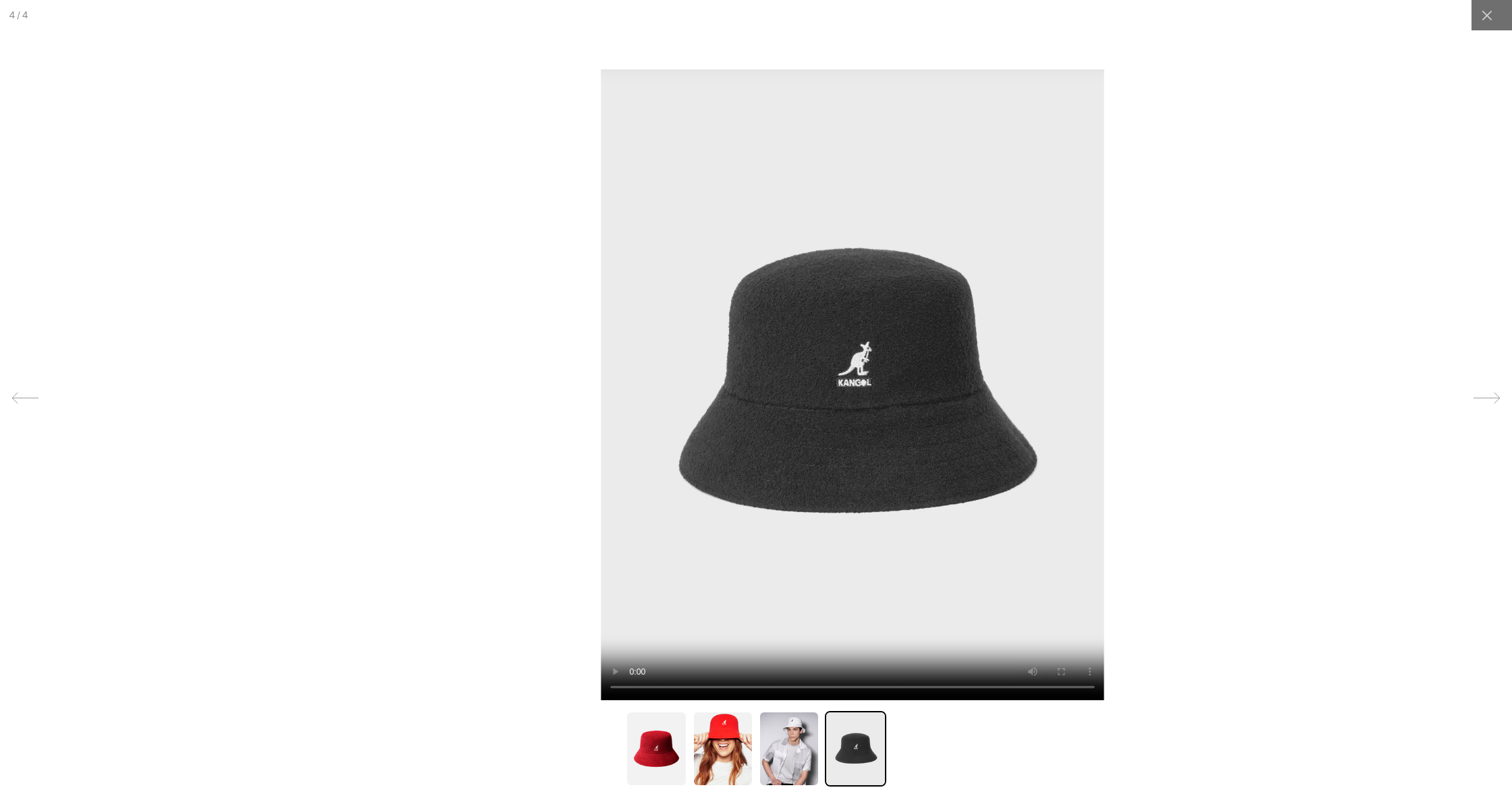
drag, startPoint x: 685, startPoint y: 441, endPoint x: 781, endPoint y: 453, distance: 96.7
click at [781, 453] on video at bounding box center [852, 385] width 503 height 632
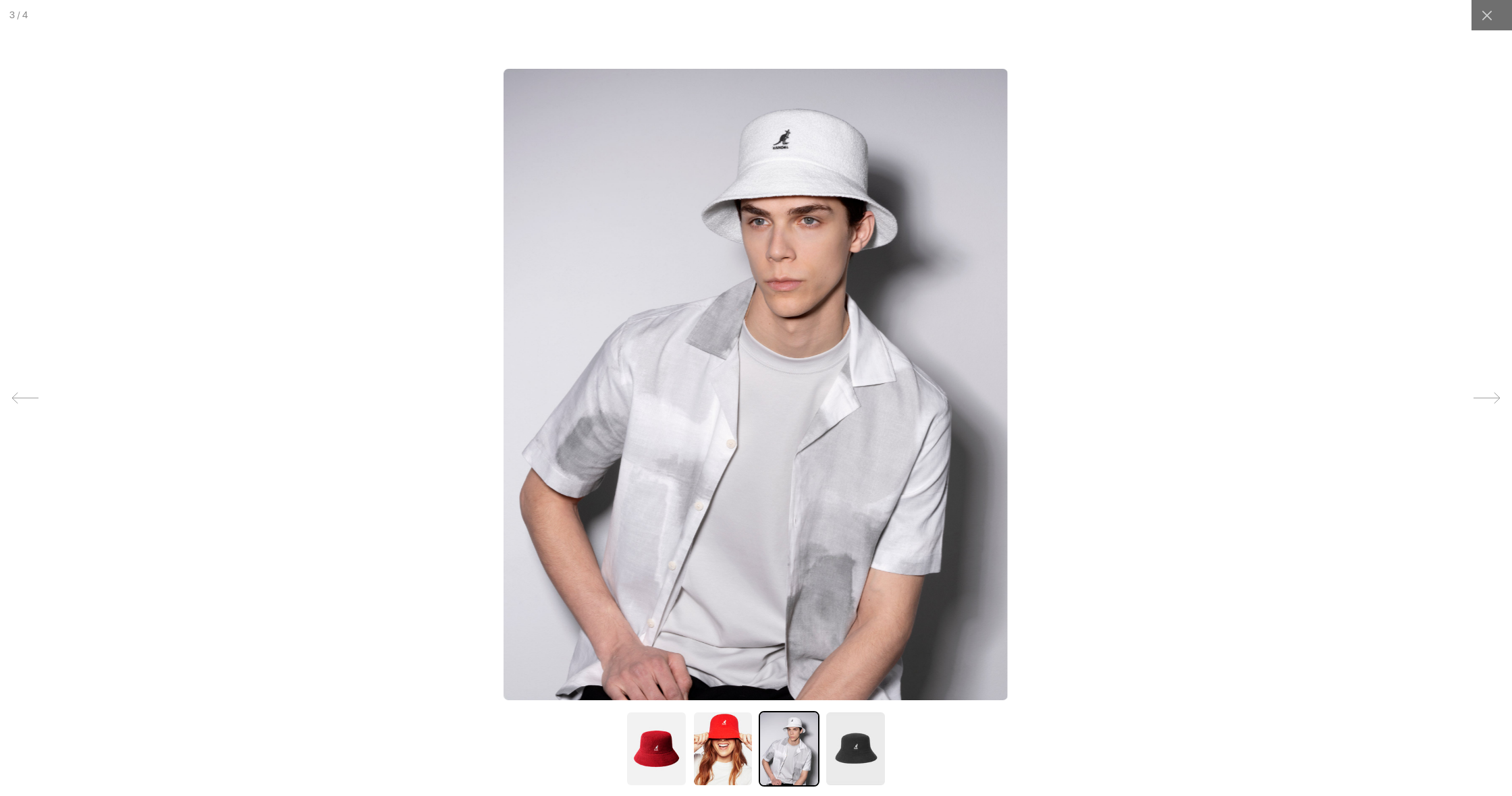
scroll to position [0, 0]
click at [848, 743] on img at bounding box center [855, 749] width 61 height 76
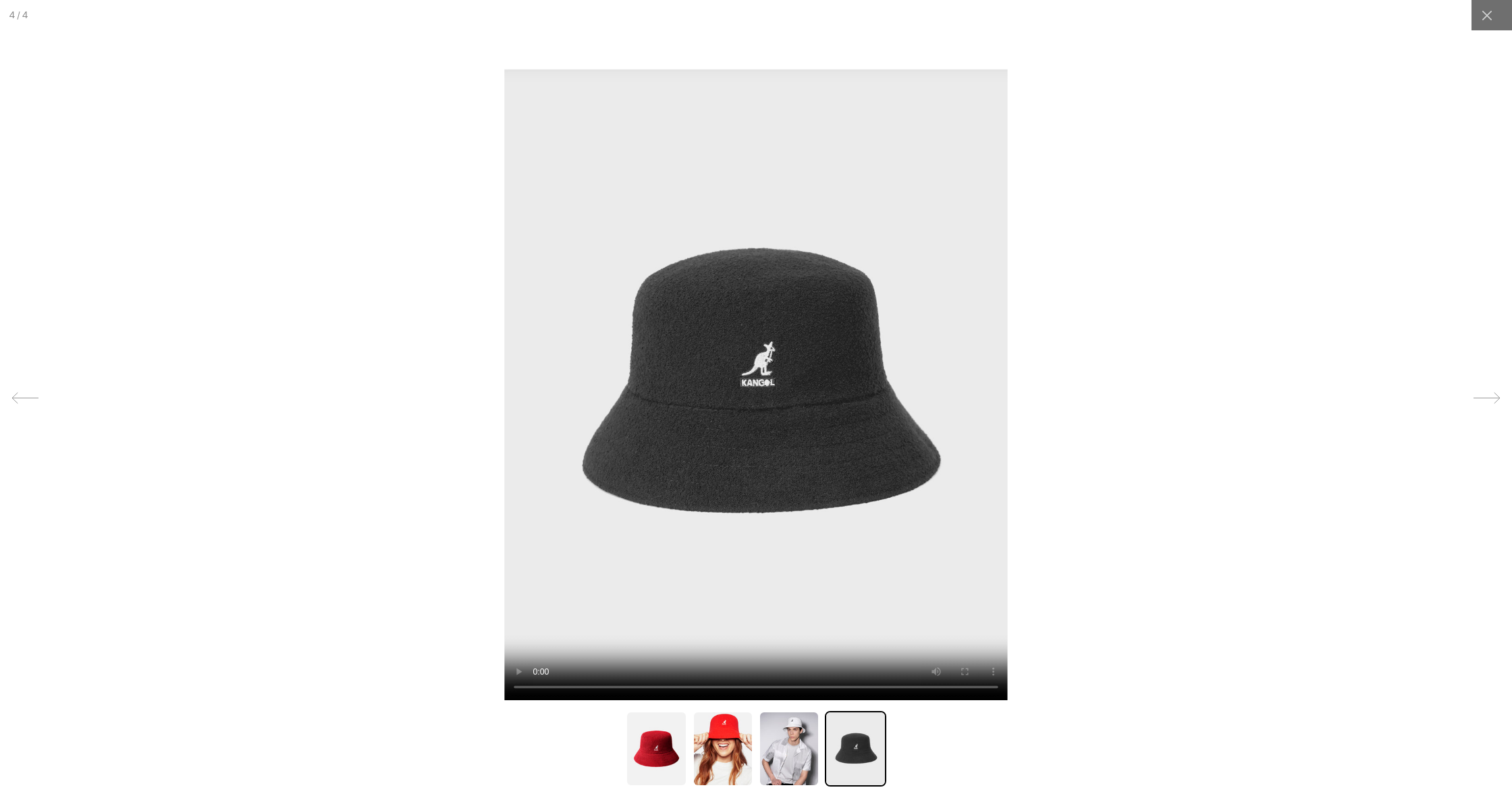
scroll to position [0, 278]
click at [537, 688] on video at bounding box center [755, 385] width 503 height 632
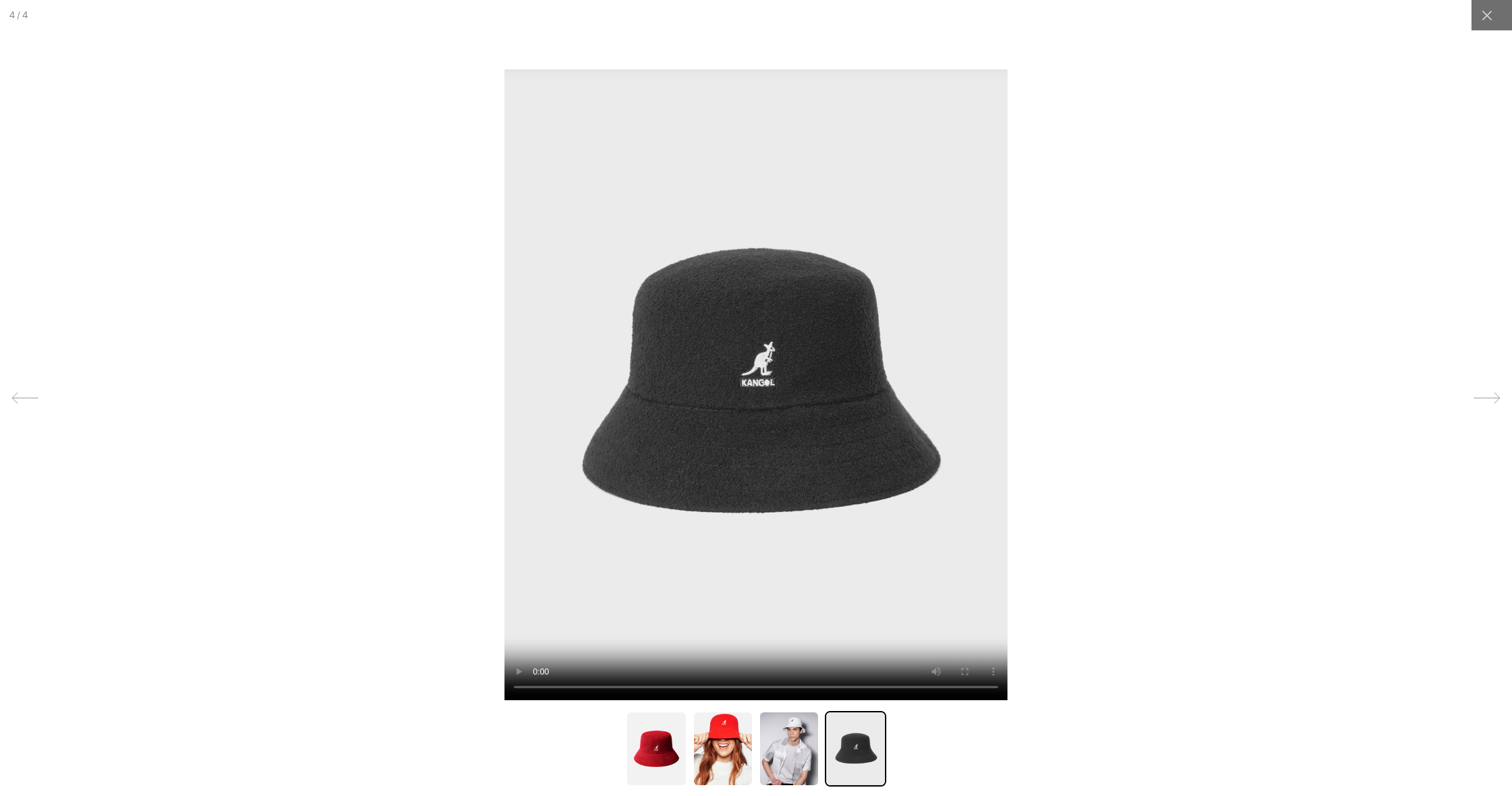
click at [537, 688] on video at bounding box center [755, 385] width 503 height 632
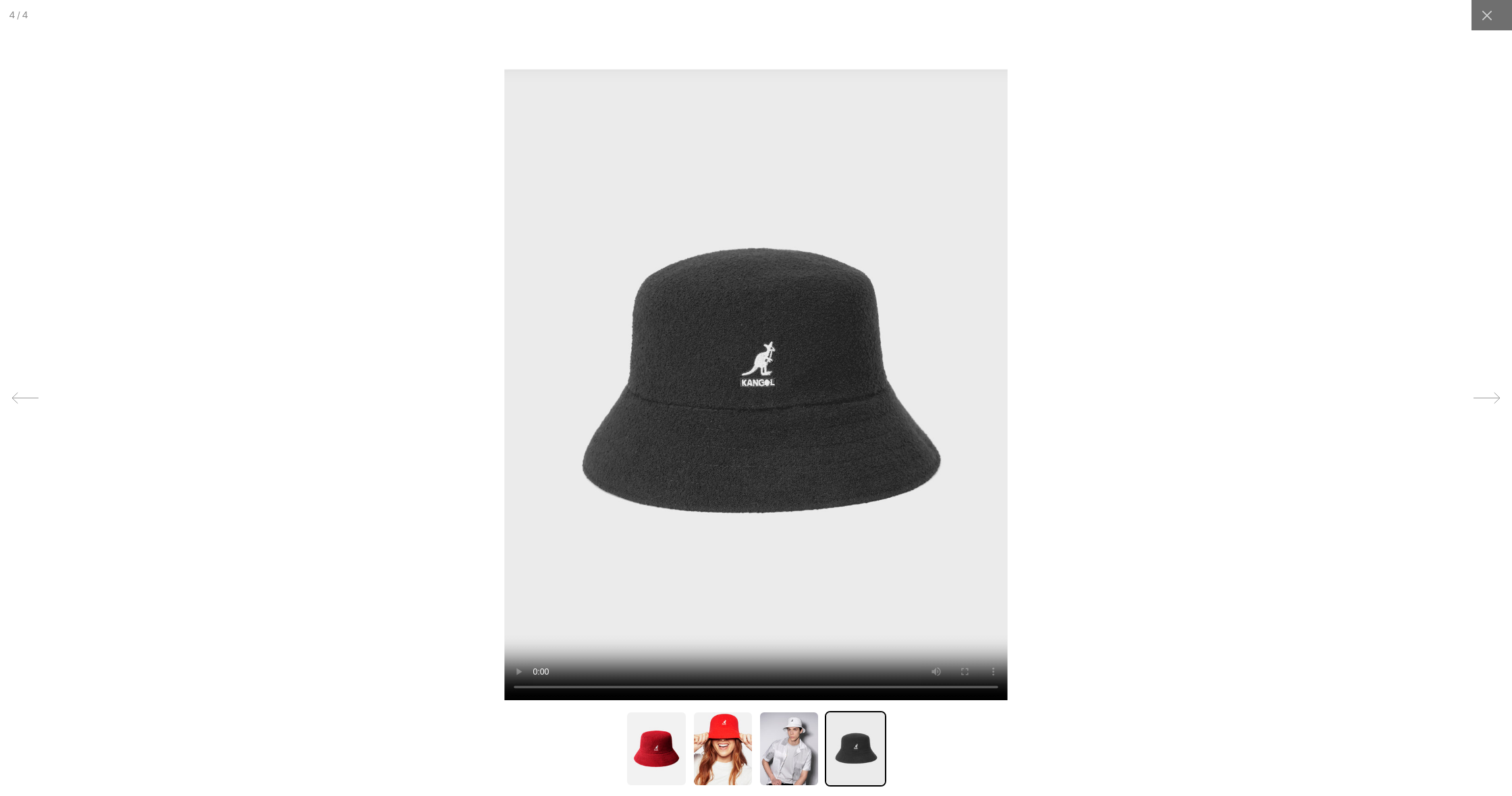
click at [537, 688] on video at bounding box center [755, 385] width 503 height 632
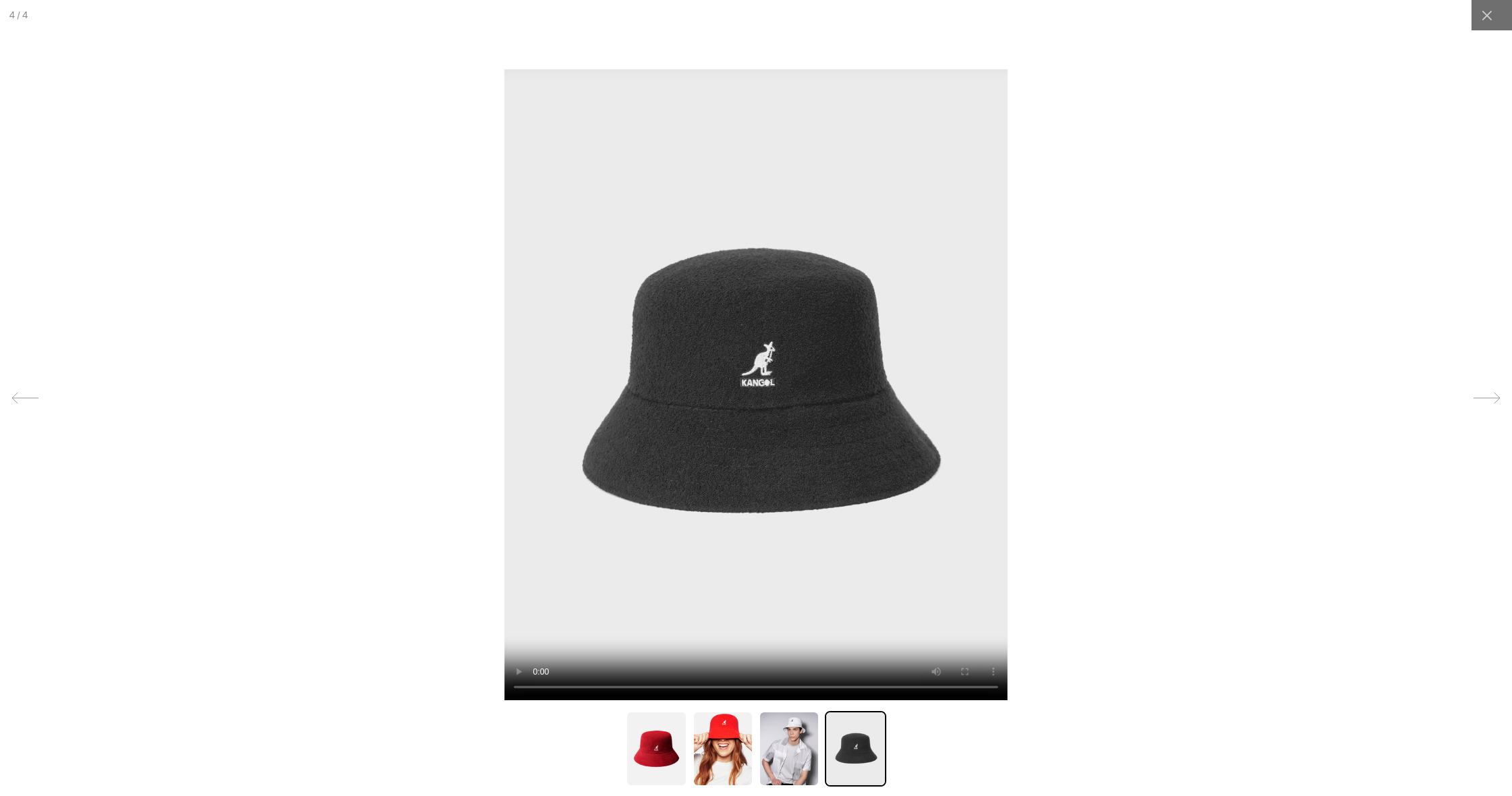
click at [537, 688] on video at bounding box center [755, 385] width 503 height 632
click at [991, 687] on video at bounding box center [755, 385] width 503 height 632
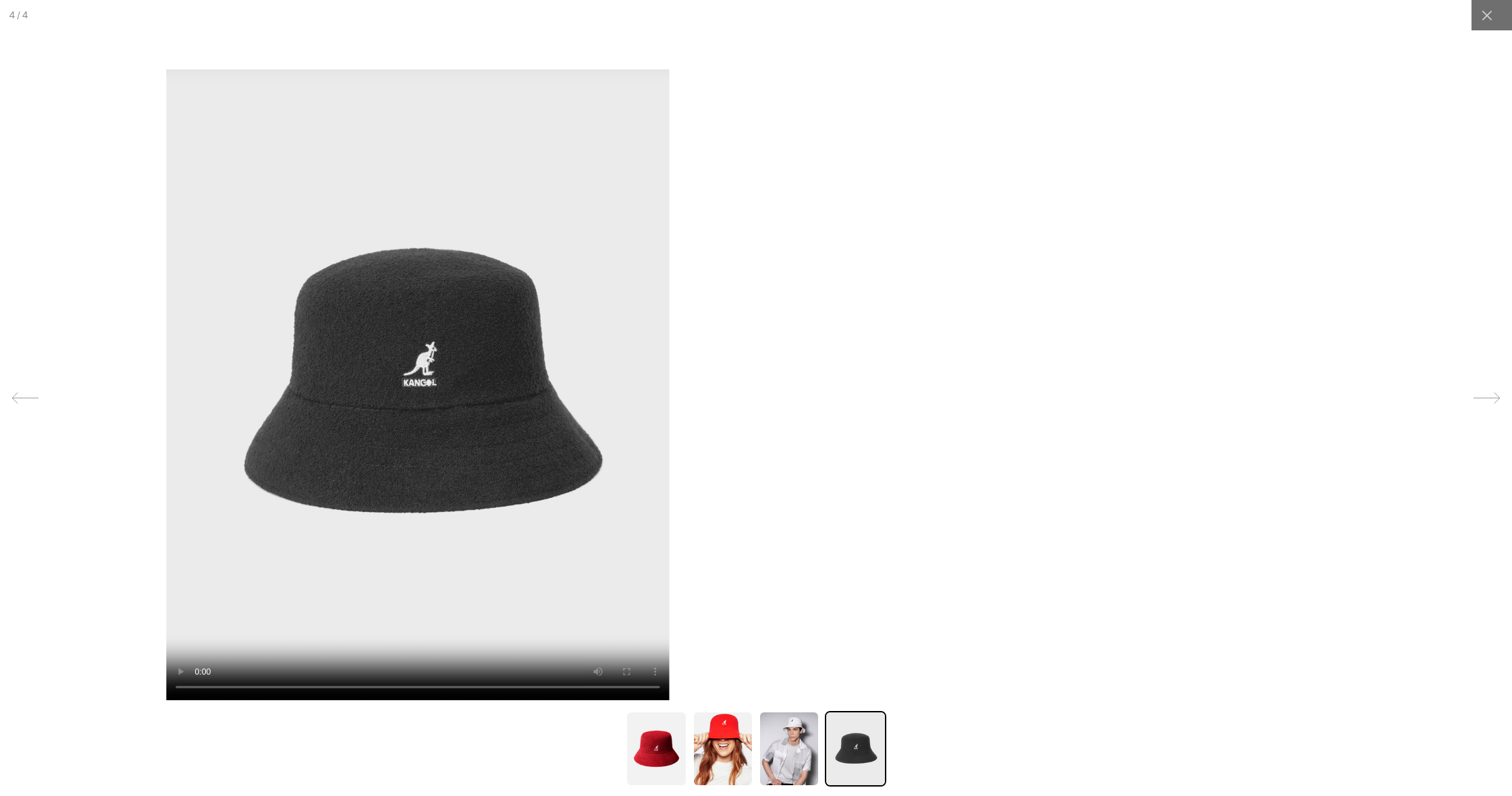
click at [651, 540] on video at bounding box center [417, 385] width 503 height 632
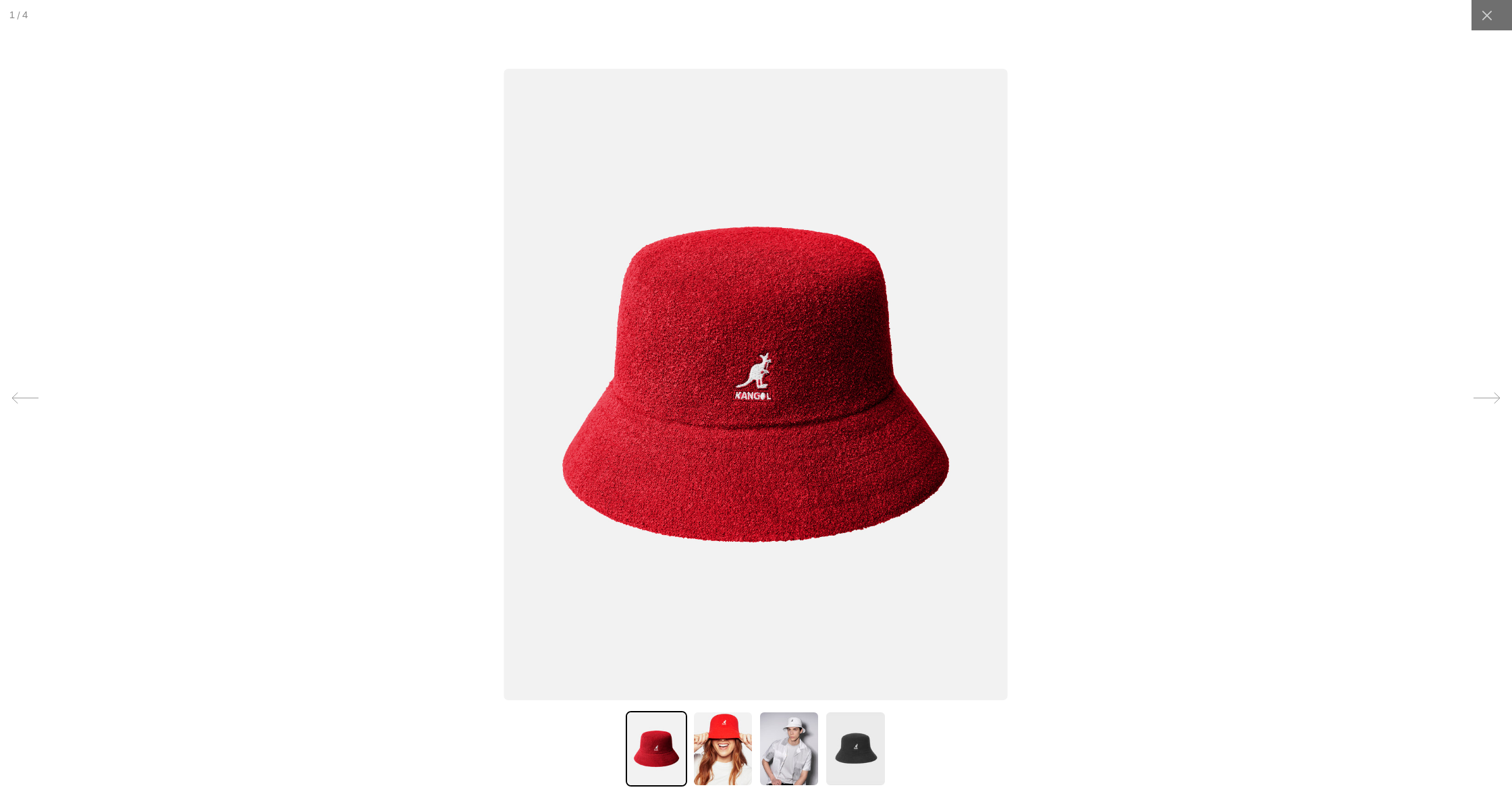
scroll to position [0, 278]
click at [1488, 13] on icon at bounding box center [1487, 16] width 10 height 10
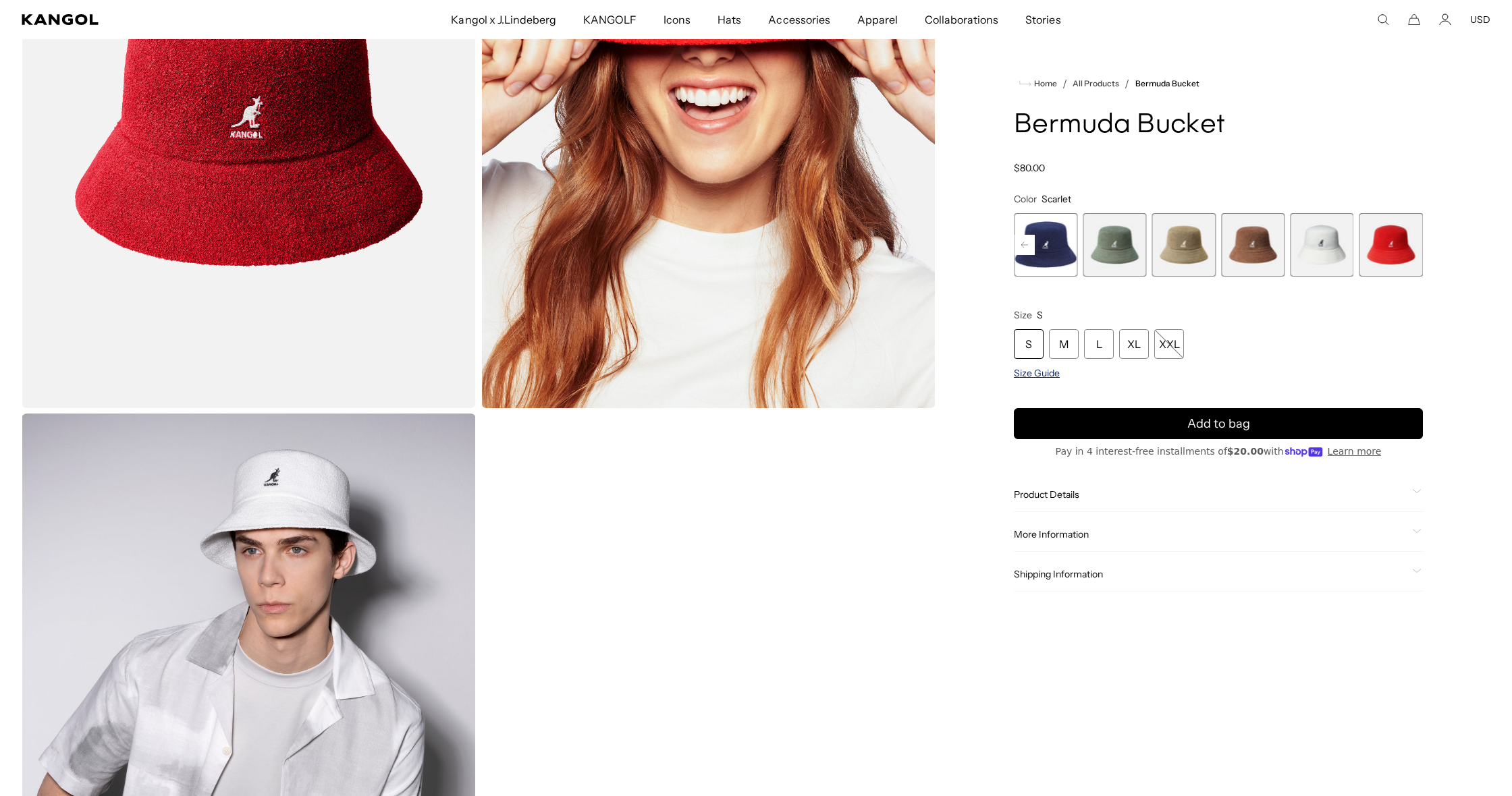
click at [1049, 374] on span "Size Guide" at bounding box center [1037, 373] width 46 height 12
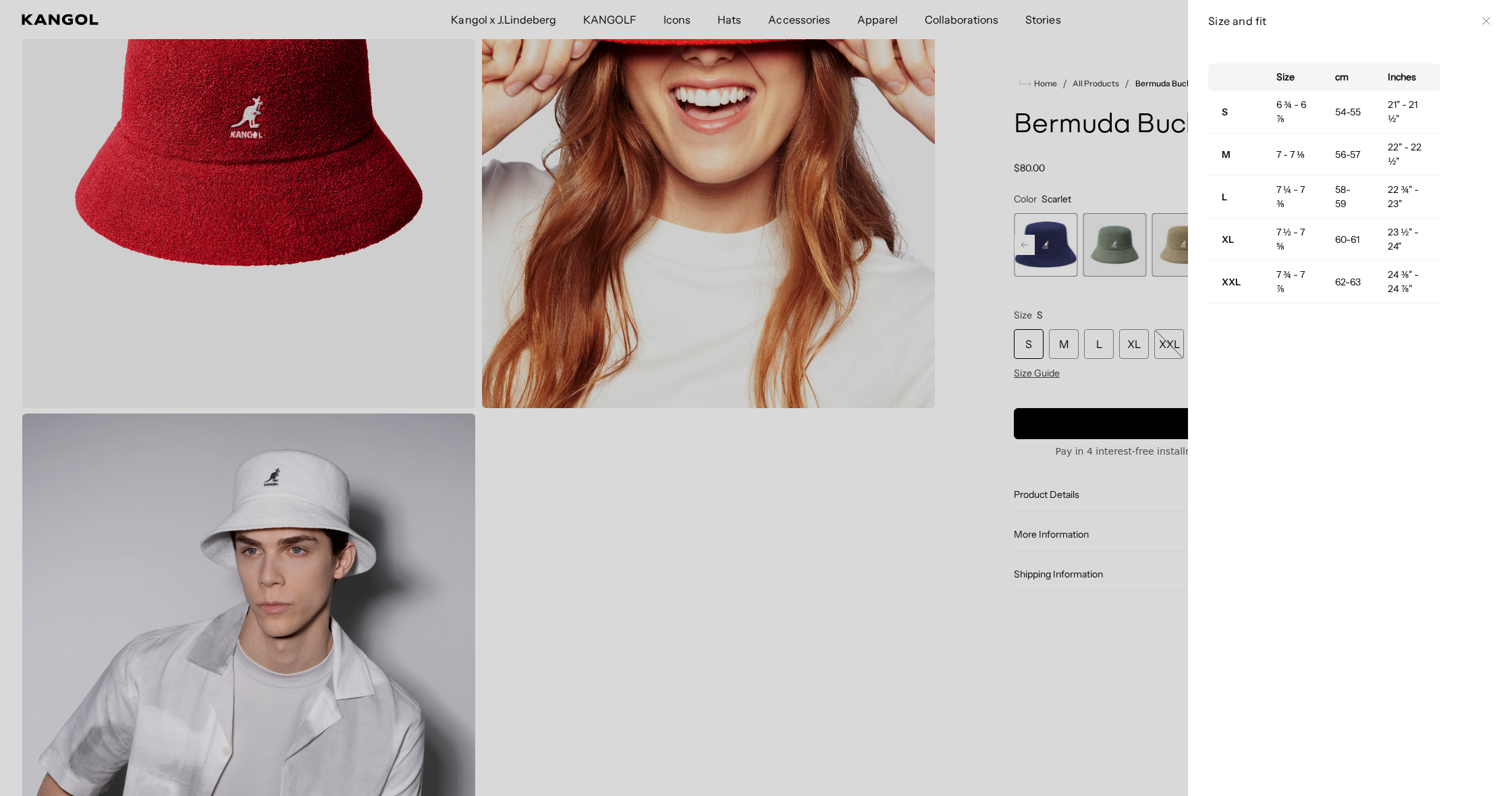
click at [1490, 25] on button "Close" at bounding box center [1486, 21] width 11 height 11
